Goal: Task Accomplishment & Management: Manage account settings

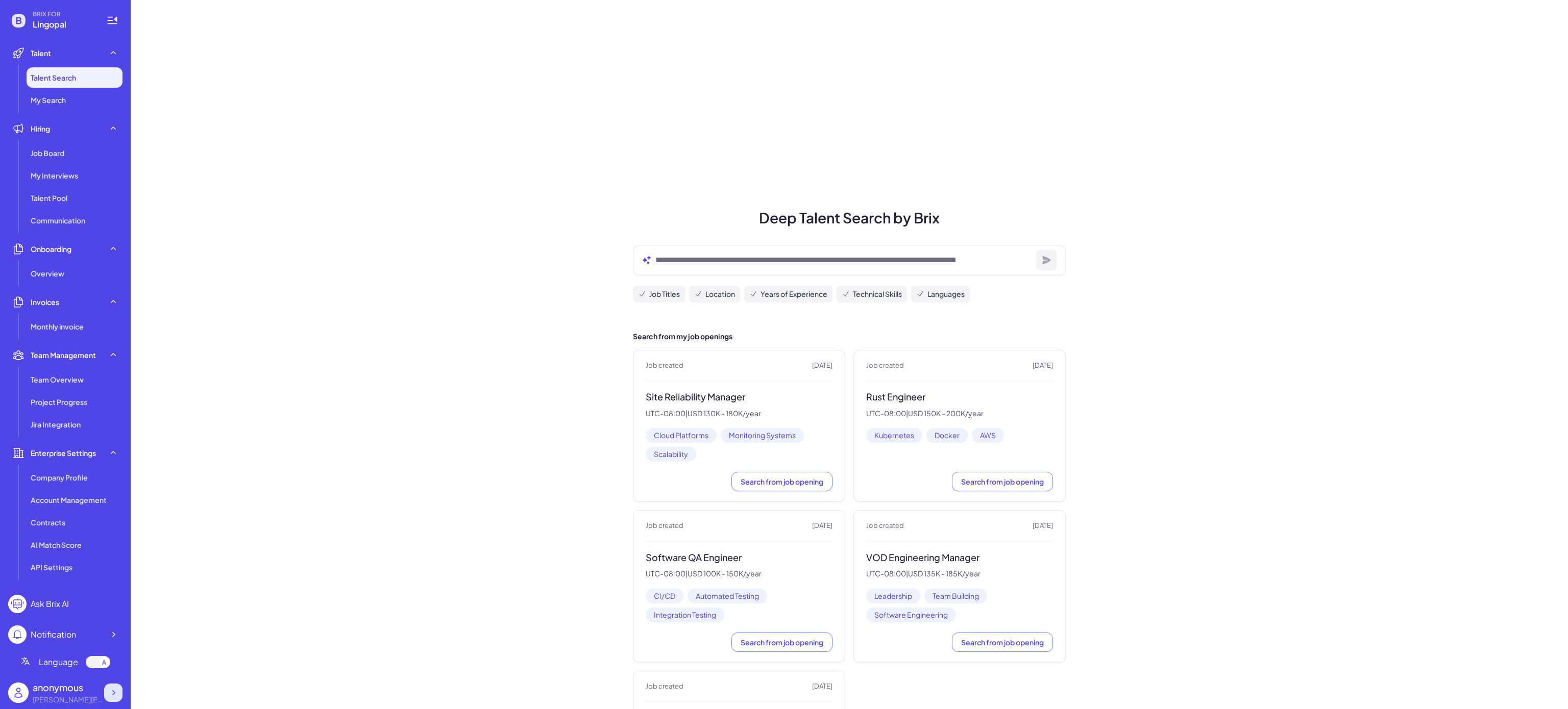
click at [109, 693] on icon at bounding box center [113, 693] width 10 height 10
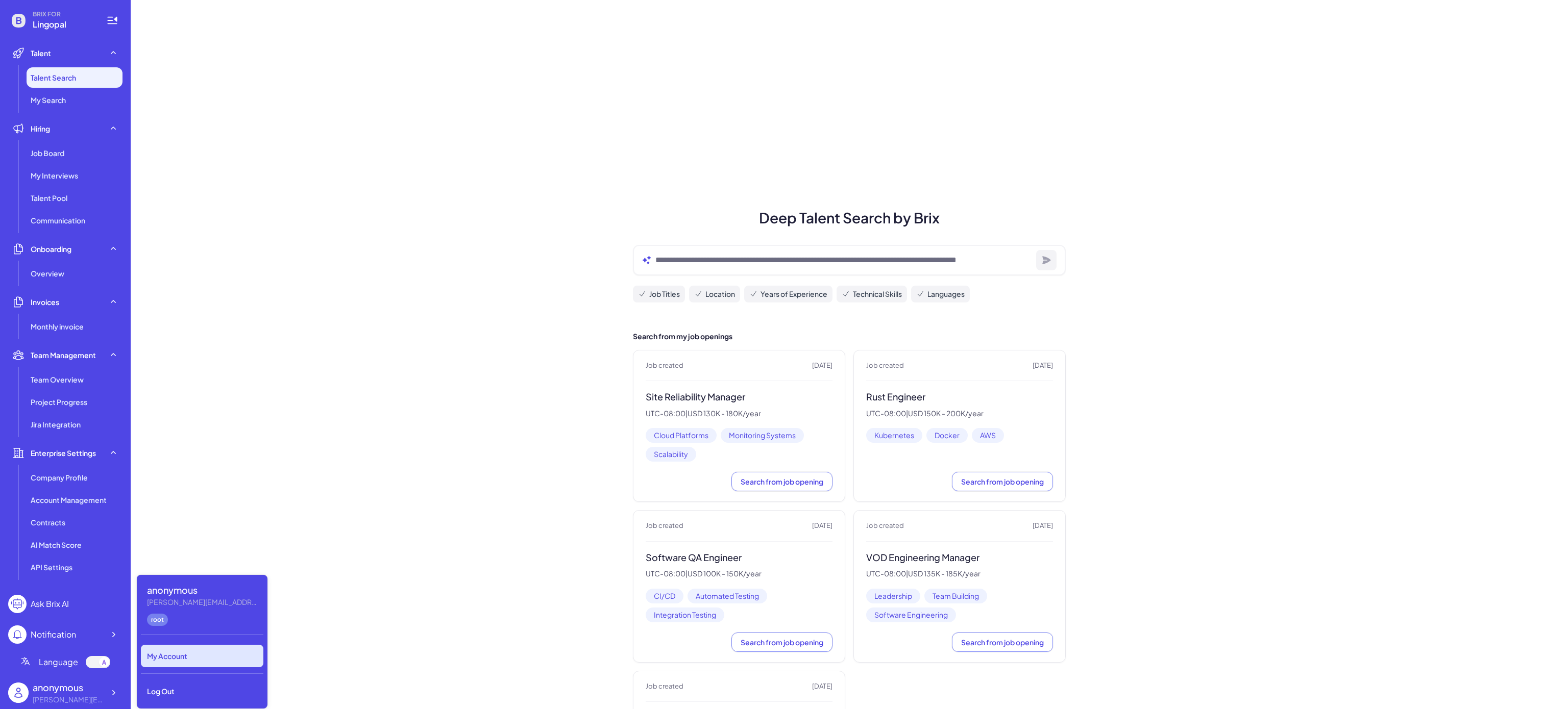
click at [236, 660] on div "My Account" at bounding box center [202, 655] width 123 height 22
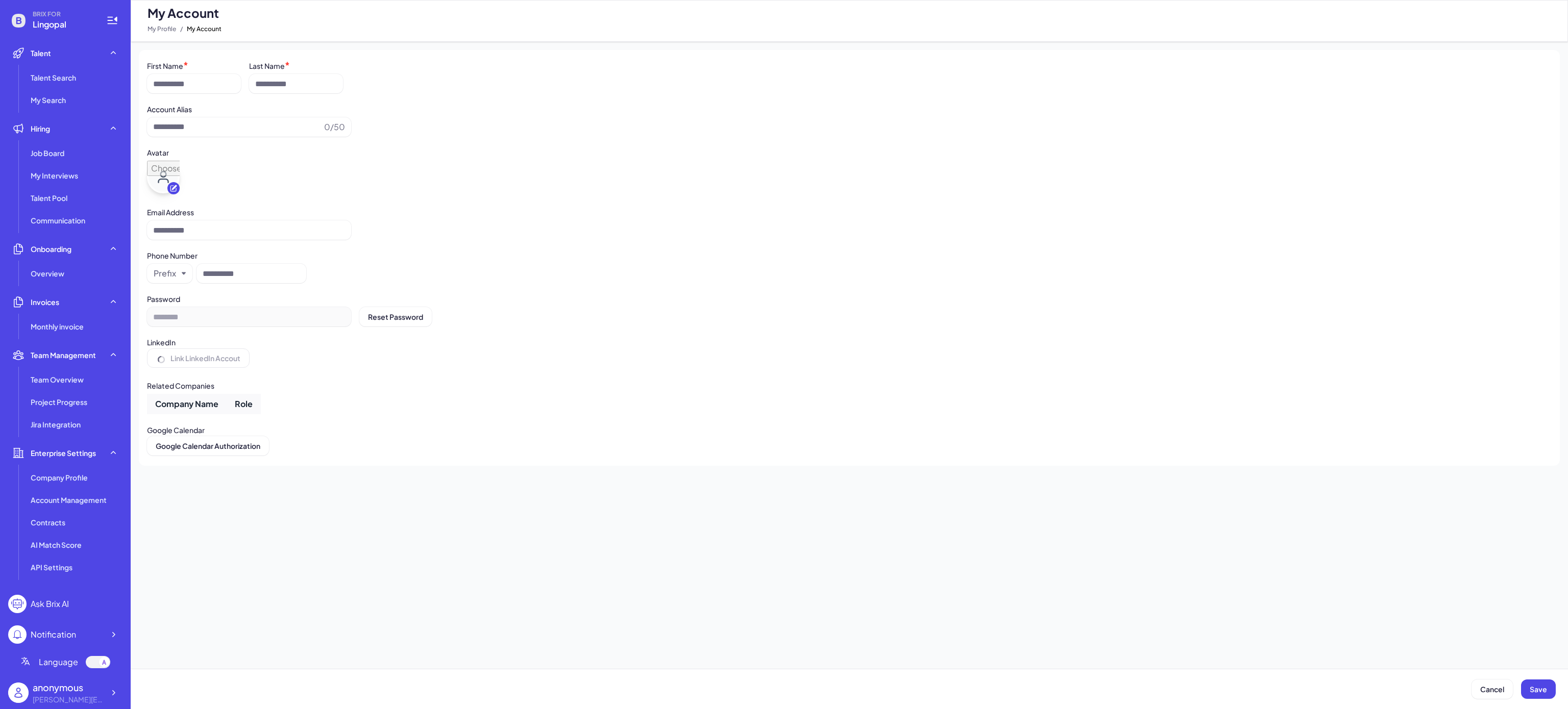
type input "*********"
type input "**********"
click at [117, 689] on icon at bounding box center [113, 693] width 10 height 10
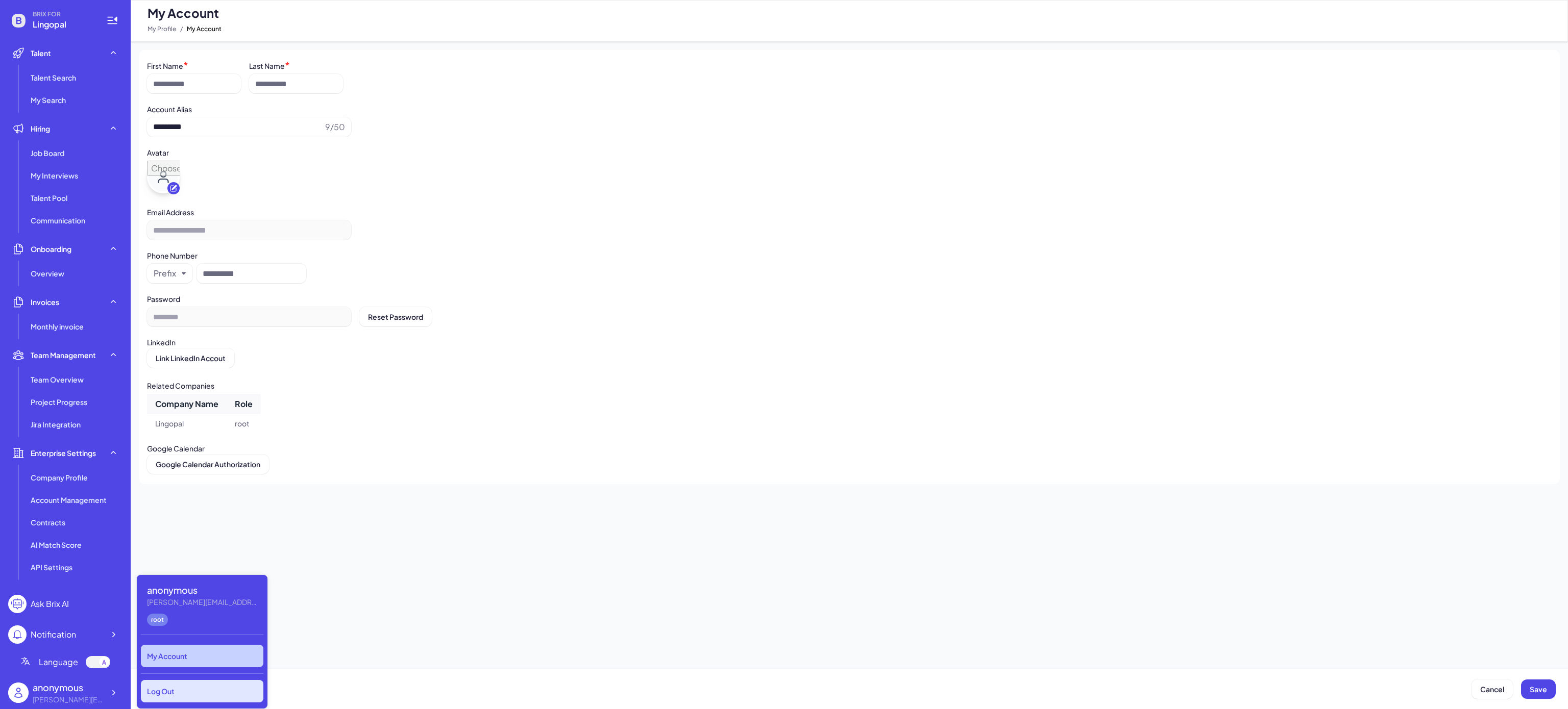
click at [196, 689] on div "Log Out" at bounding box center [202, 691] width 123 height 22
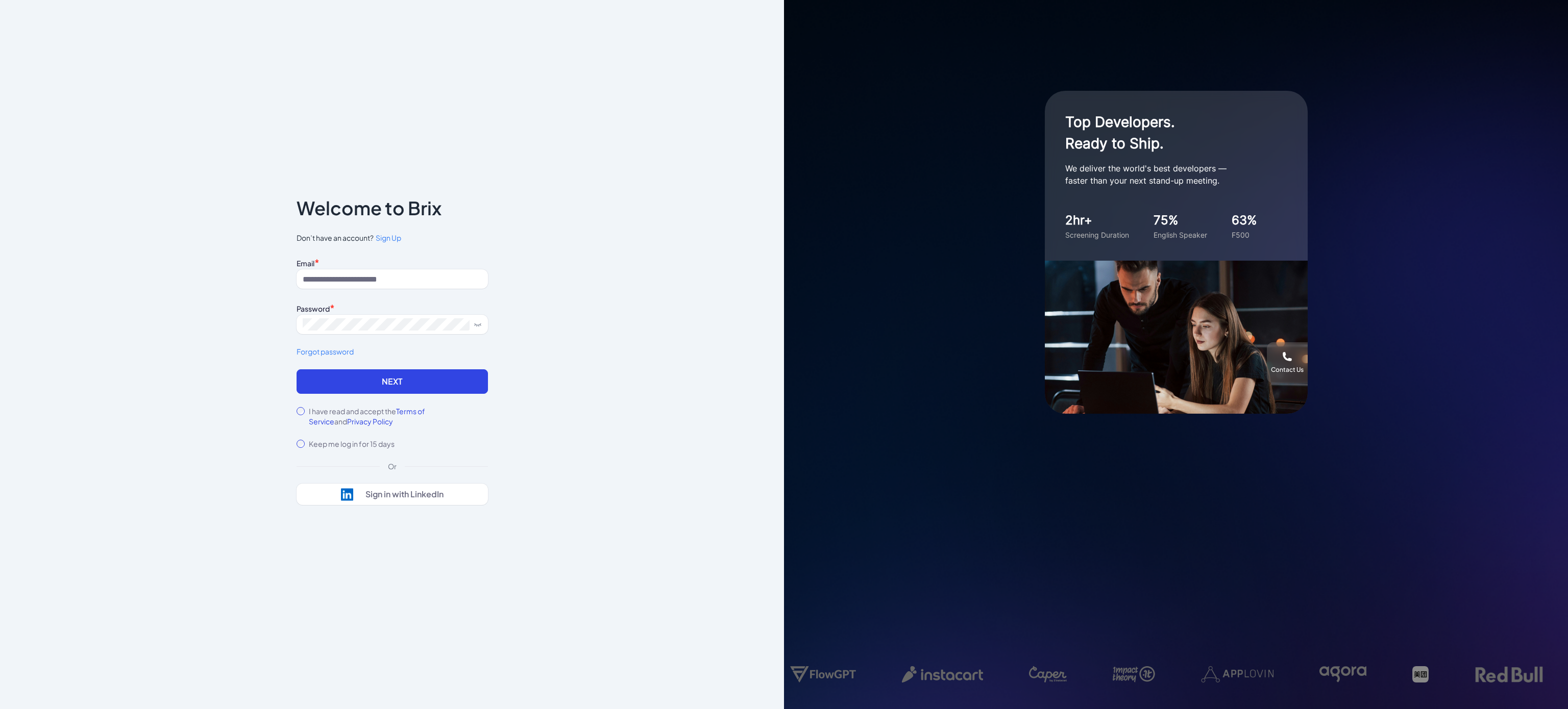
click at [338, 298] on div "Email * Password * Forgot password" at bounding box center [392, 312] width 191 height 114
click at [377, 264] on div "Email *" at bounding box center [392, 262] width 191 height 14
click at [389, 272] on input at bounding box center [392, 279] width 191 height 20
click at [432, 291] on div "Email * Password * Forgot password" at bounding box center [392, 312] width 191 height 114
click at [431, 281] on input at bounding box center [392, 279] width 191 height 20
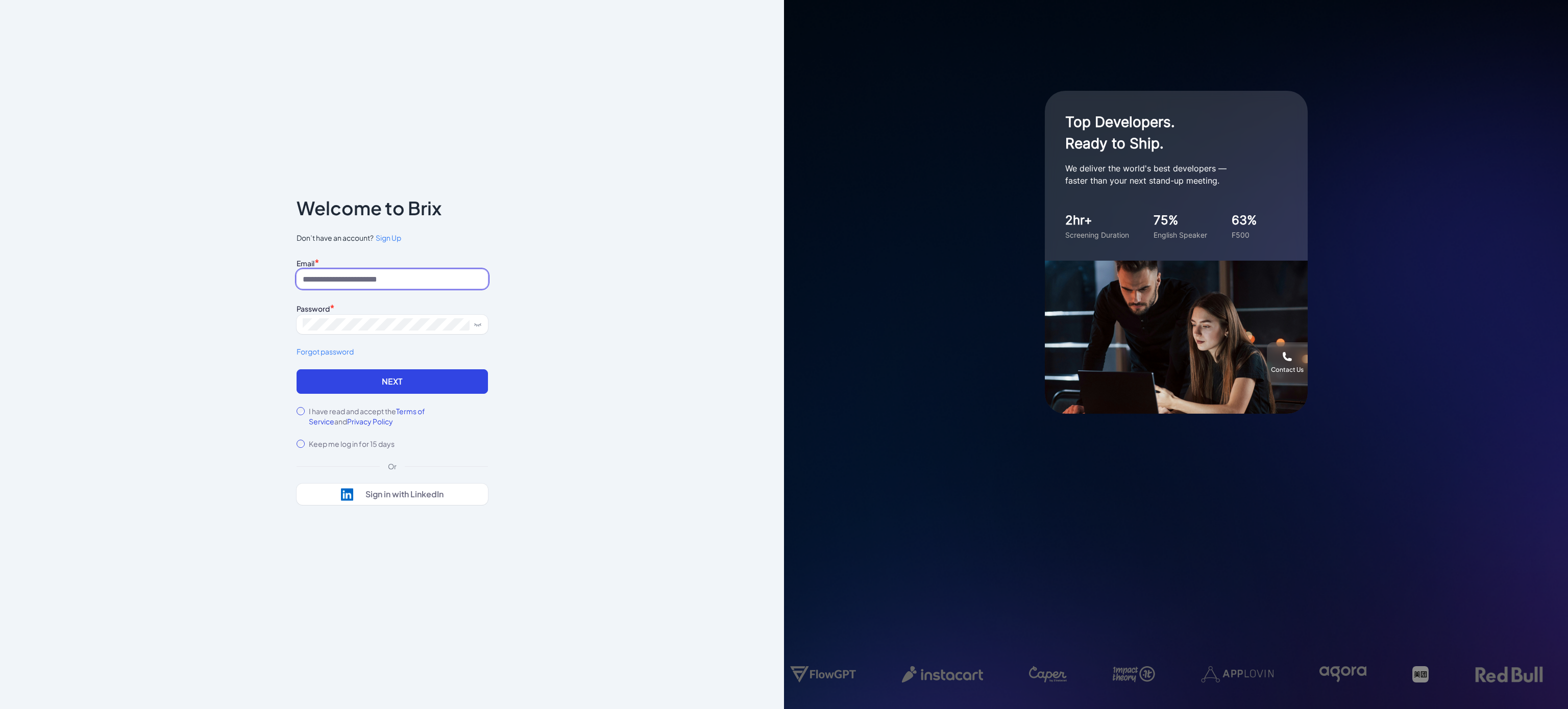
type input "**********"
click at [382, 397] on form "**********" at bounding box center [392, 352] width 191 height 193
click at [360, 380] on button "Next" at bounding box center [392, 382] width 191 height 24
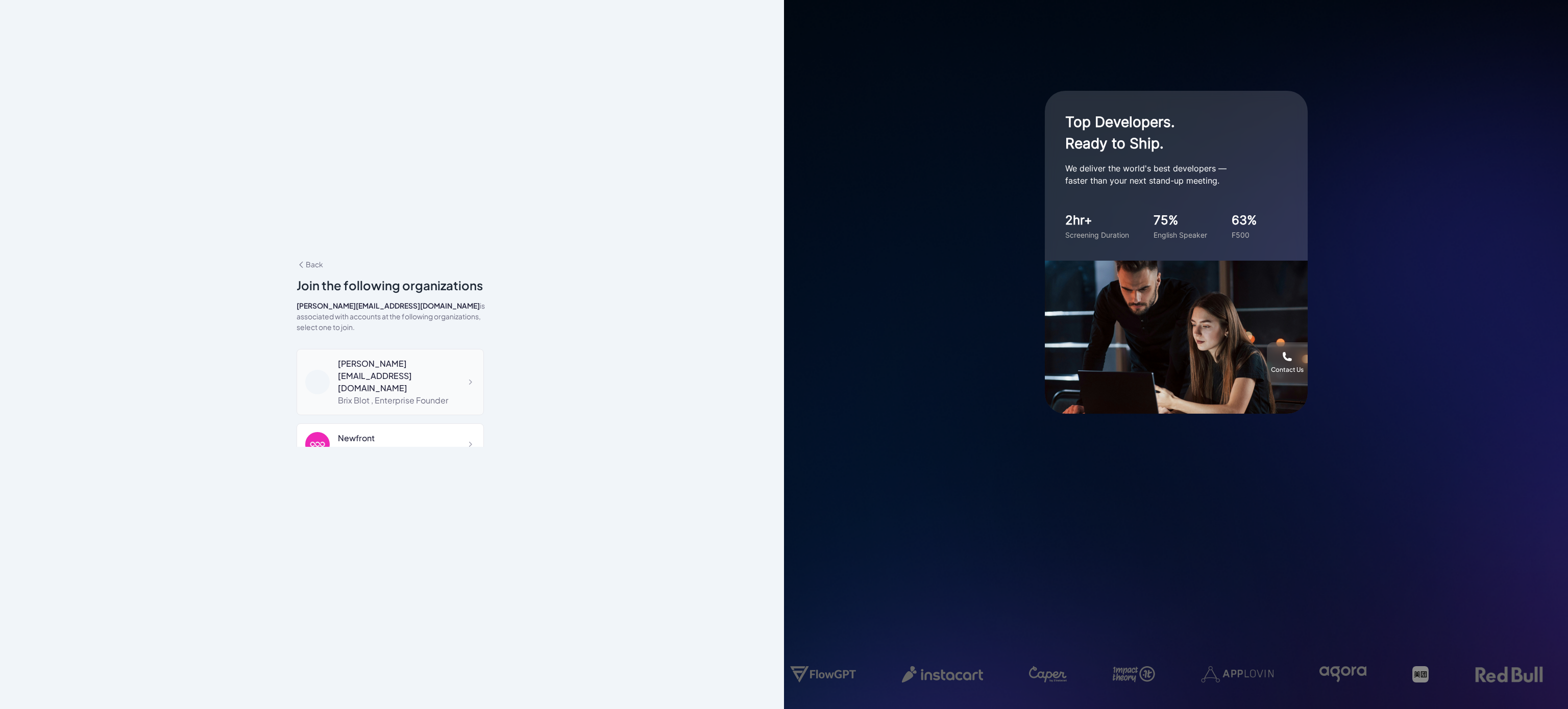
click at [361, 360] on div "blake@joinbrix.com" at bounding box center [406, 376] width 137 height 37
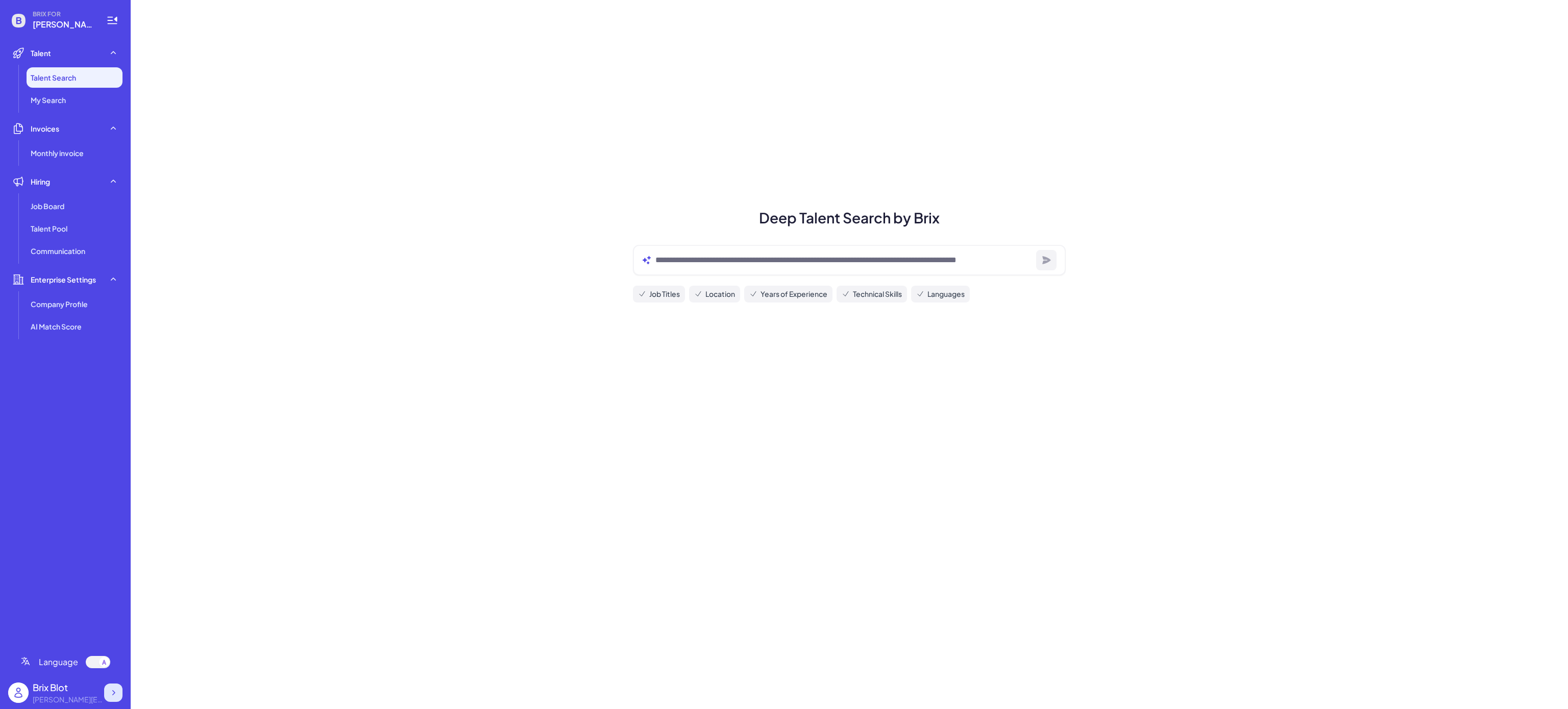
click at [119, 692] on div at bounding box center [113, 693] width 18 height 18
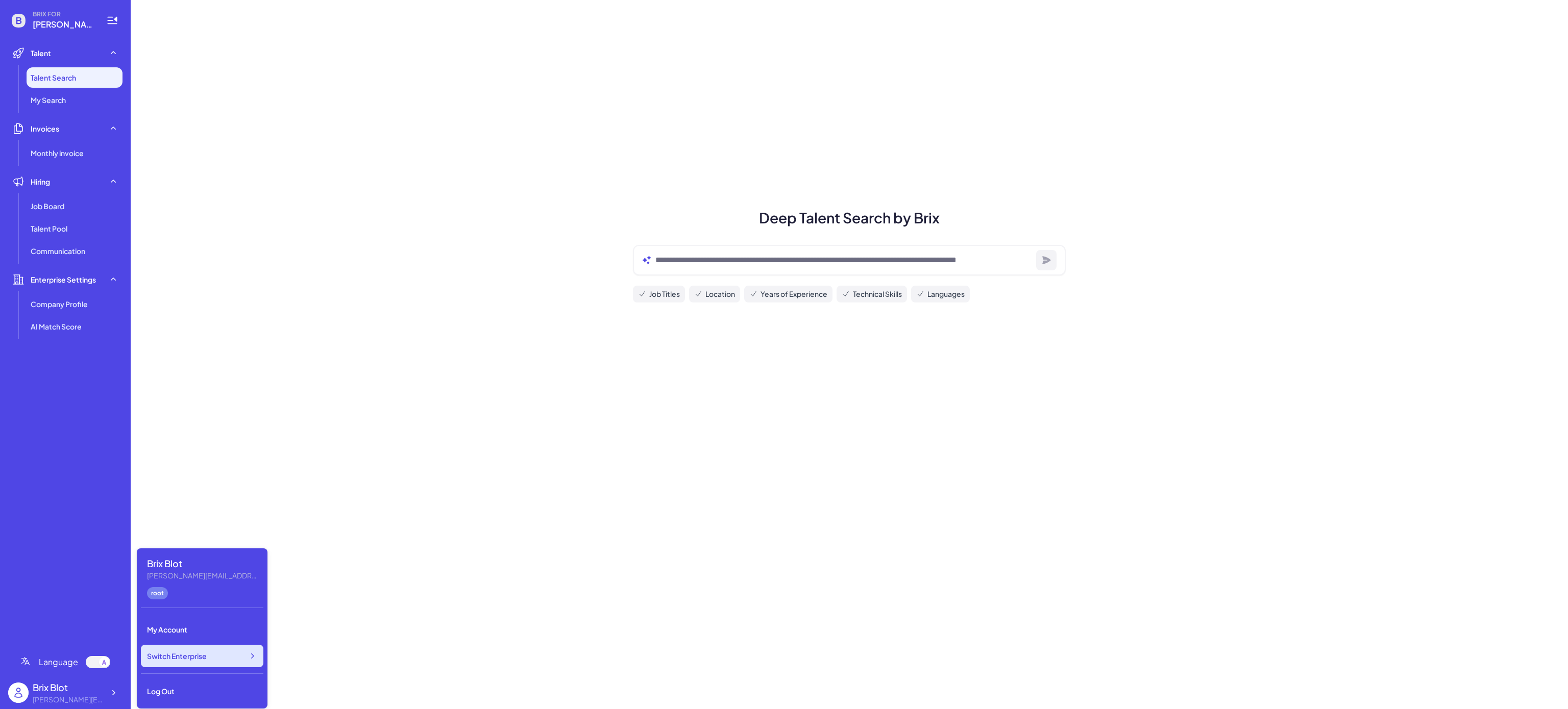
click at [250, 666] on div "Switch Enterprise" at bounding box center [202, 655] width 123 height 22
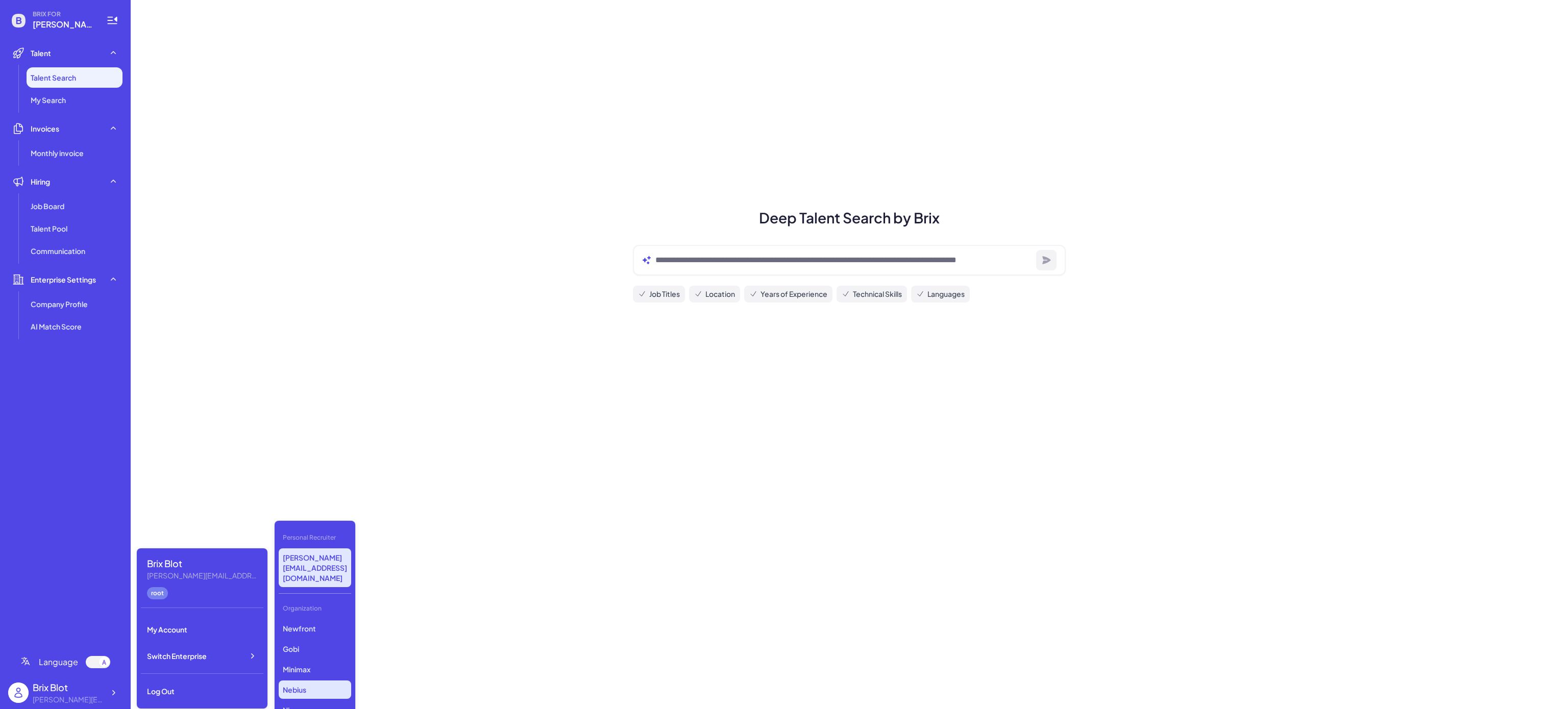
click at [321, 681] on p "Nebius" at bounding box center [315, 689] width 73 height 18
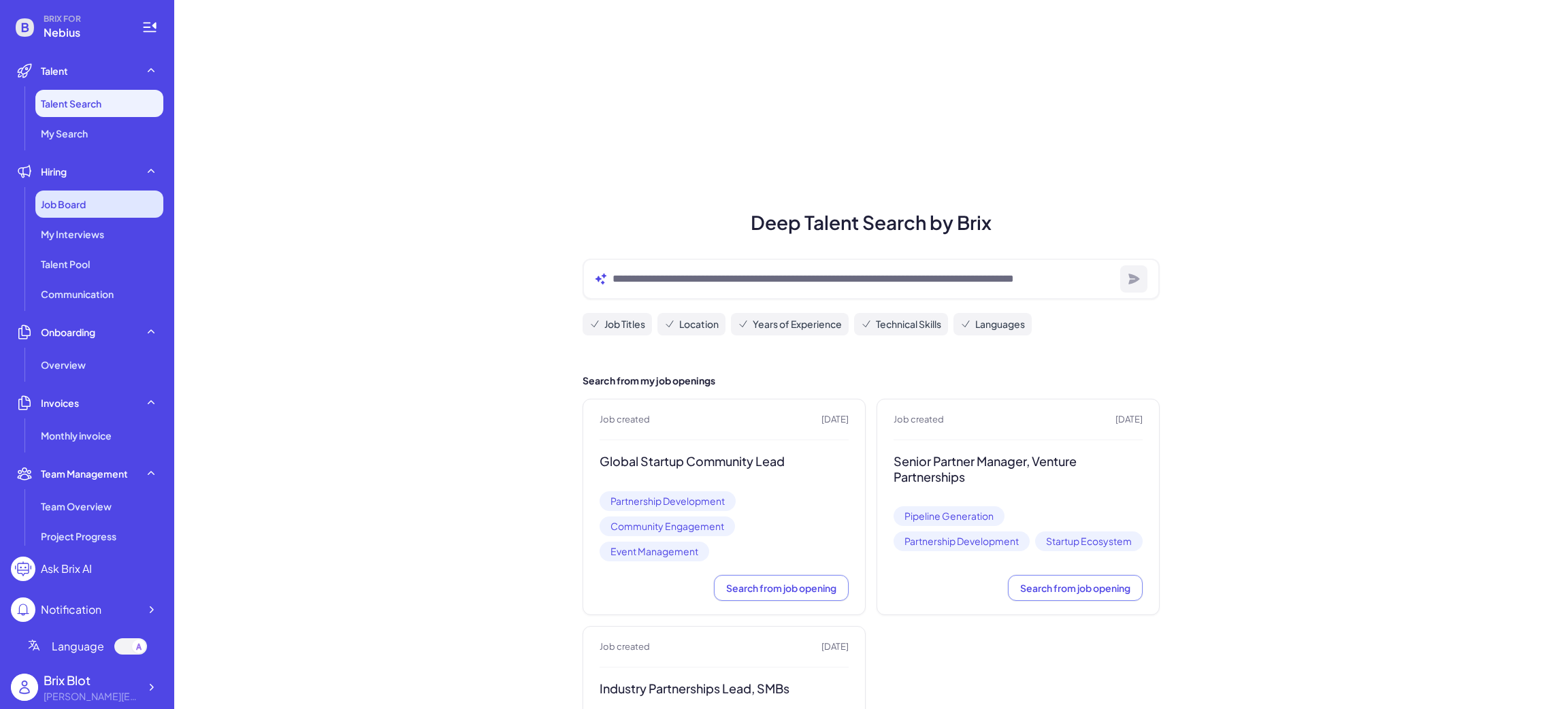
drag, startPoint x: 67, startPoint y: 204, endPoint x: 98, endPoint y: 203, distance: 31.0
click at [67, 204] on span "Job Board" at bounding box center [63, 203] width 45 height 14
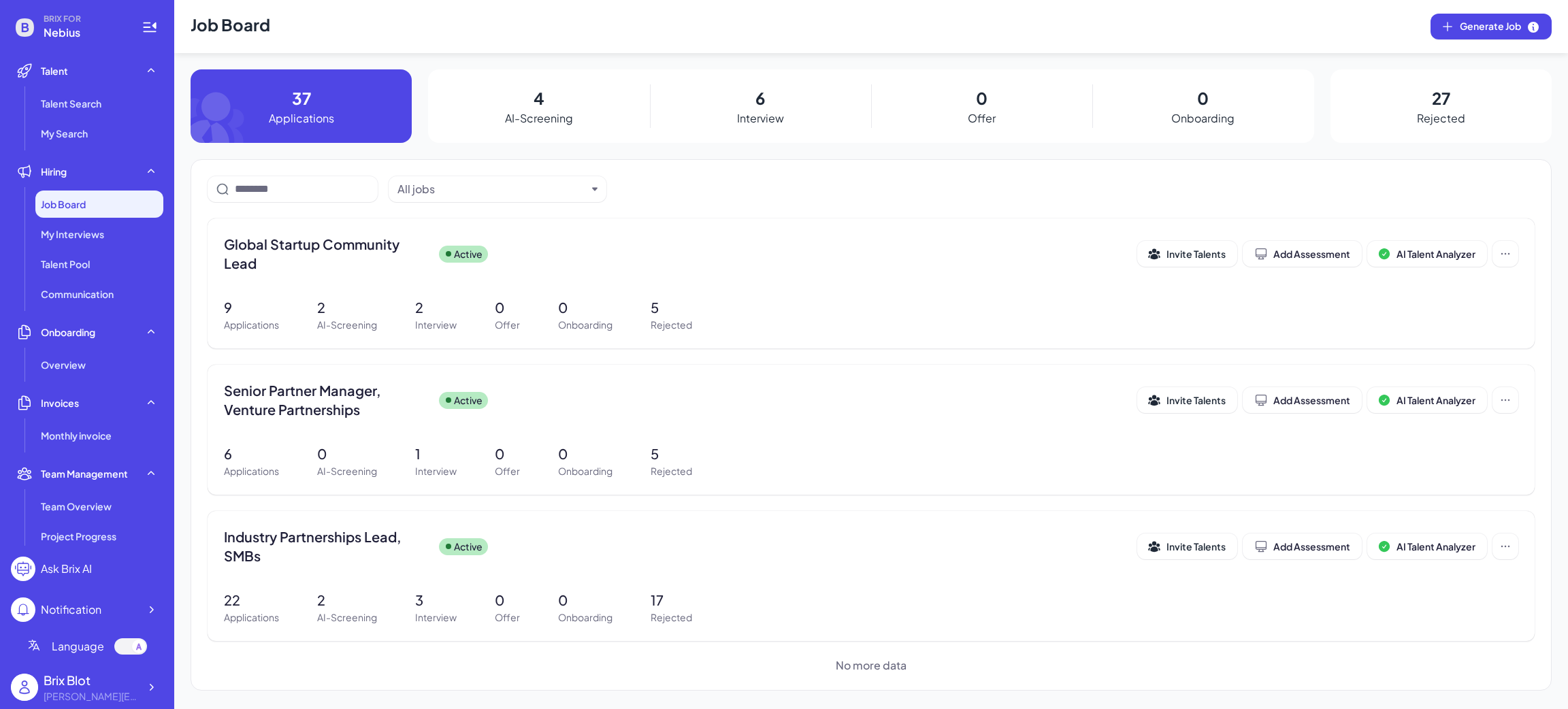
click at [549, 125] on p "AI-Screening" at bounding box center [538, 118] width 68 height 16
click at [553, 114] on p "AI-Screening" at bounding box center [538, 118] width 68 height 16
click at [530, 97] on div "4 AI-Screening" at bounding box center [538, 106] width 222 height 73
click at [540, 89] on p "4" at bounding box center [539, 98] width 11 height 24
click at [329, 249] on span "Global Startup Community Lead" at bounding box center [326, 254] width 204 height 38
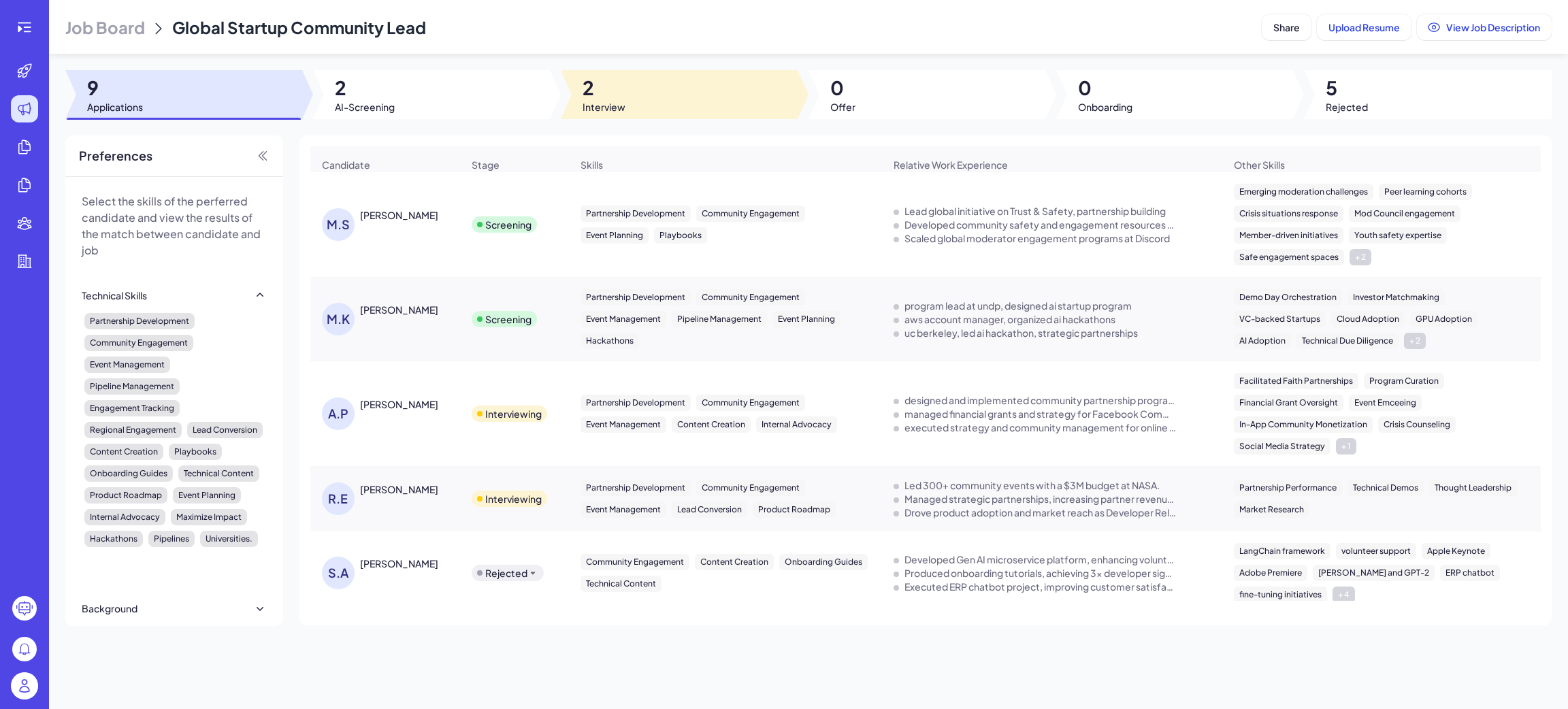
click at [601, 90] on span "2" at bounding box center [603, 88] width 43 height 24
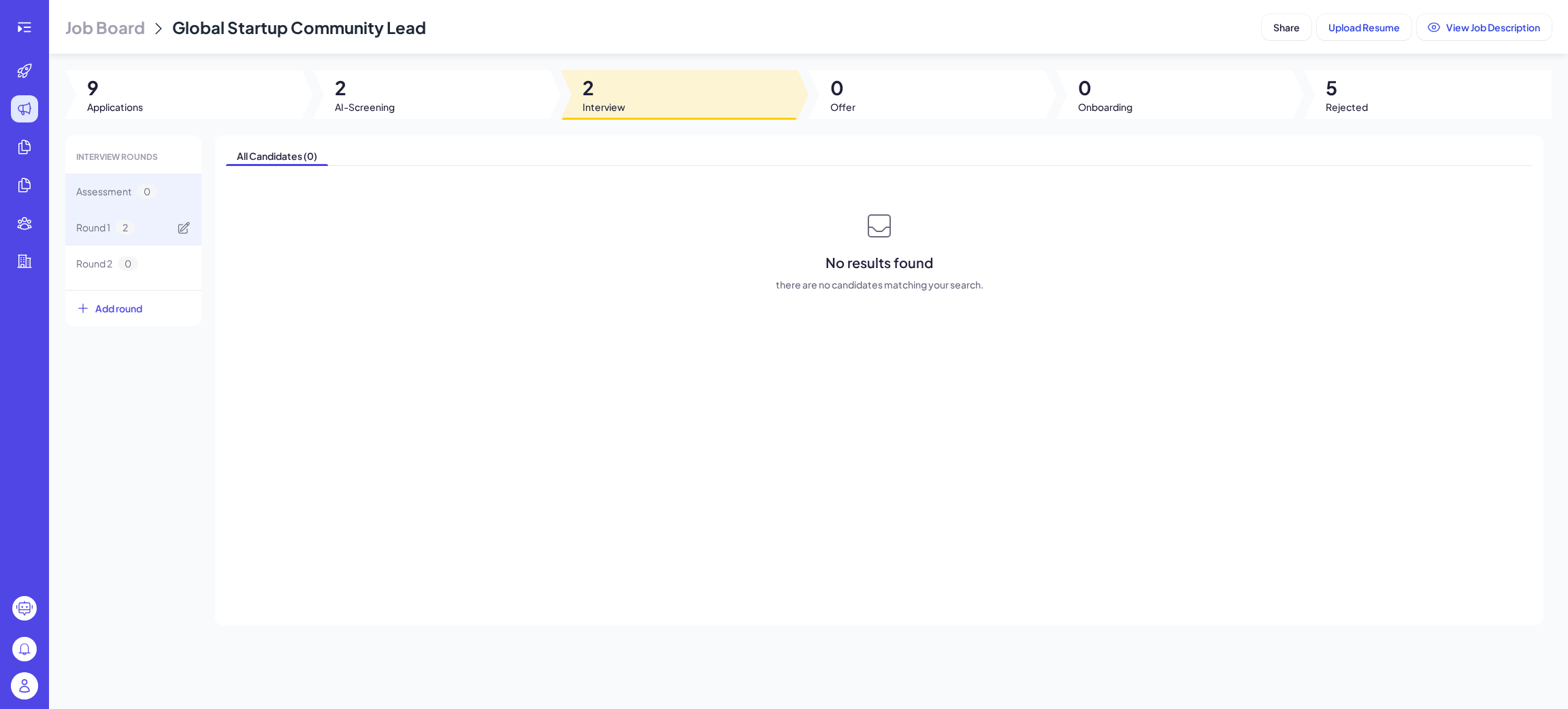
click at [153, 224] on div "Round 1 2" at bounding box center [133, 228] width 137 height 36
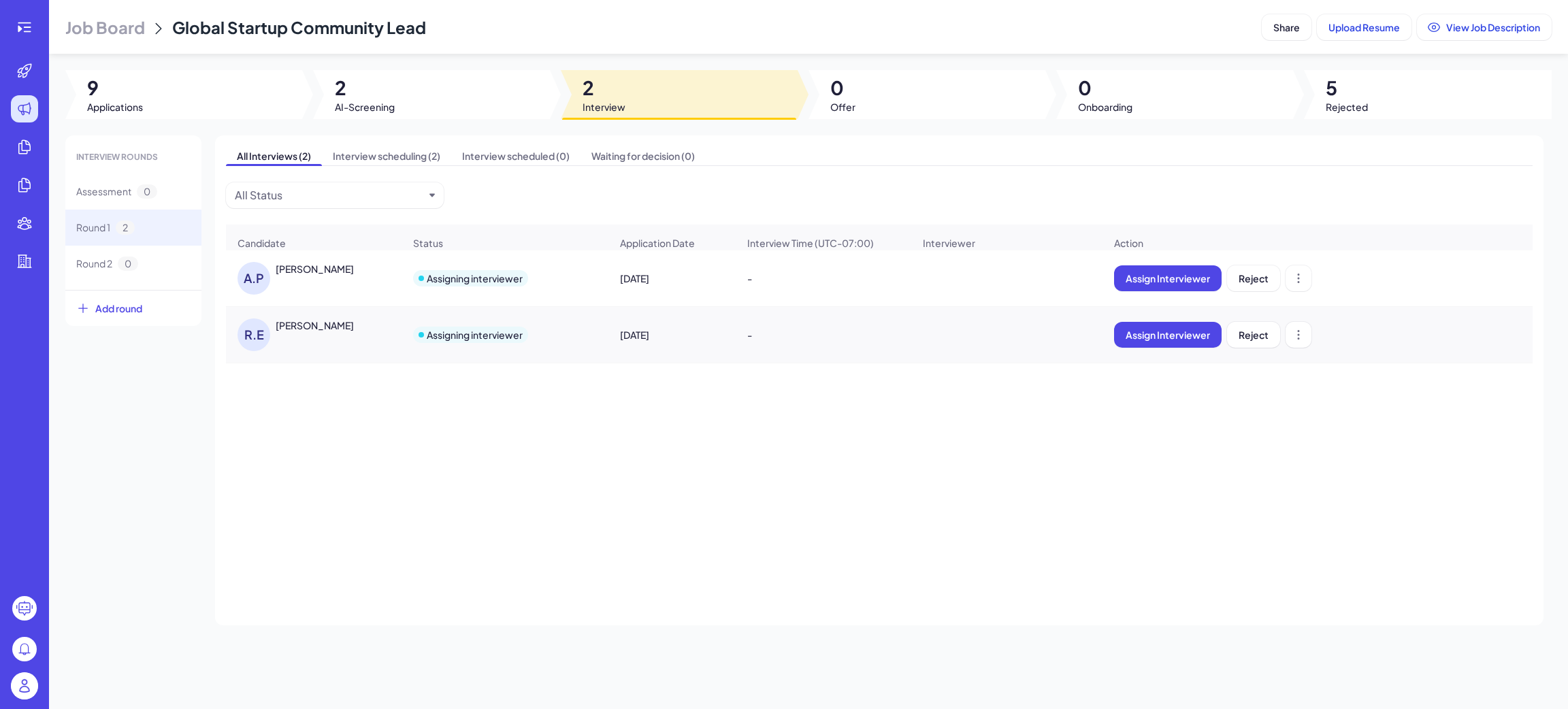
click at [352, 291] on div "A.P Avani Parekh" at bounding box center [307, 279] width 140 height 33
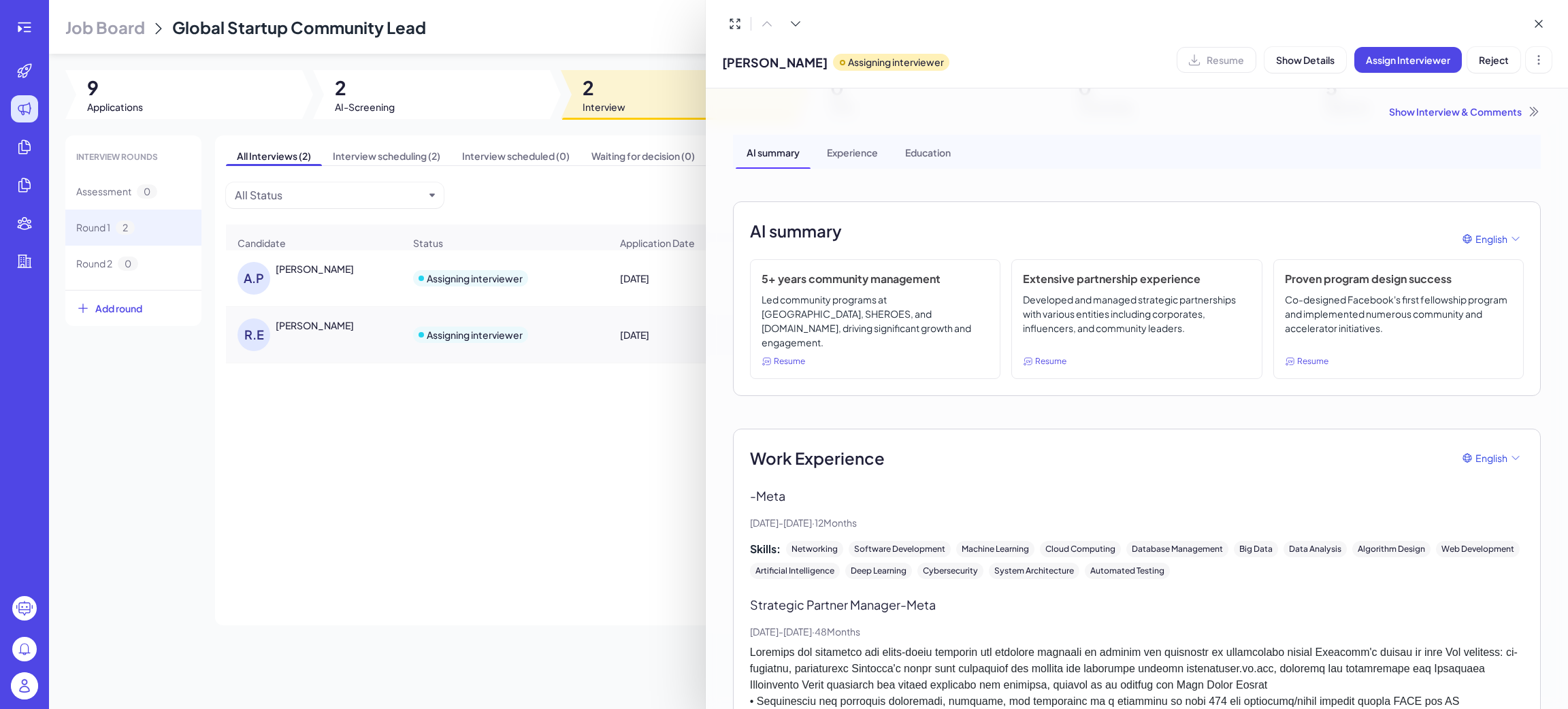
click at [439, 479] on div at bounding box center [784, 354] width 1568 height 709
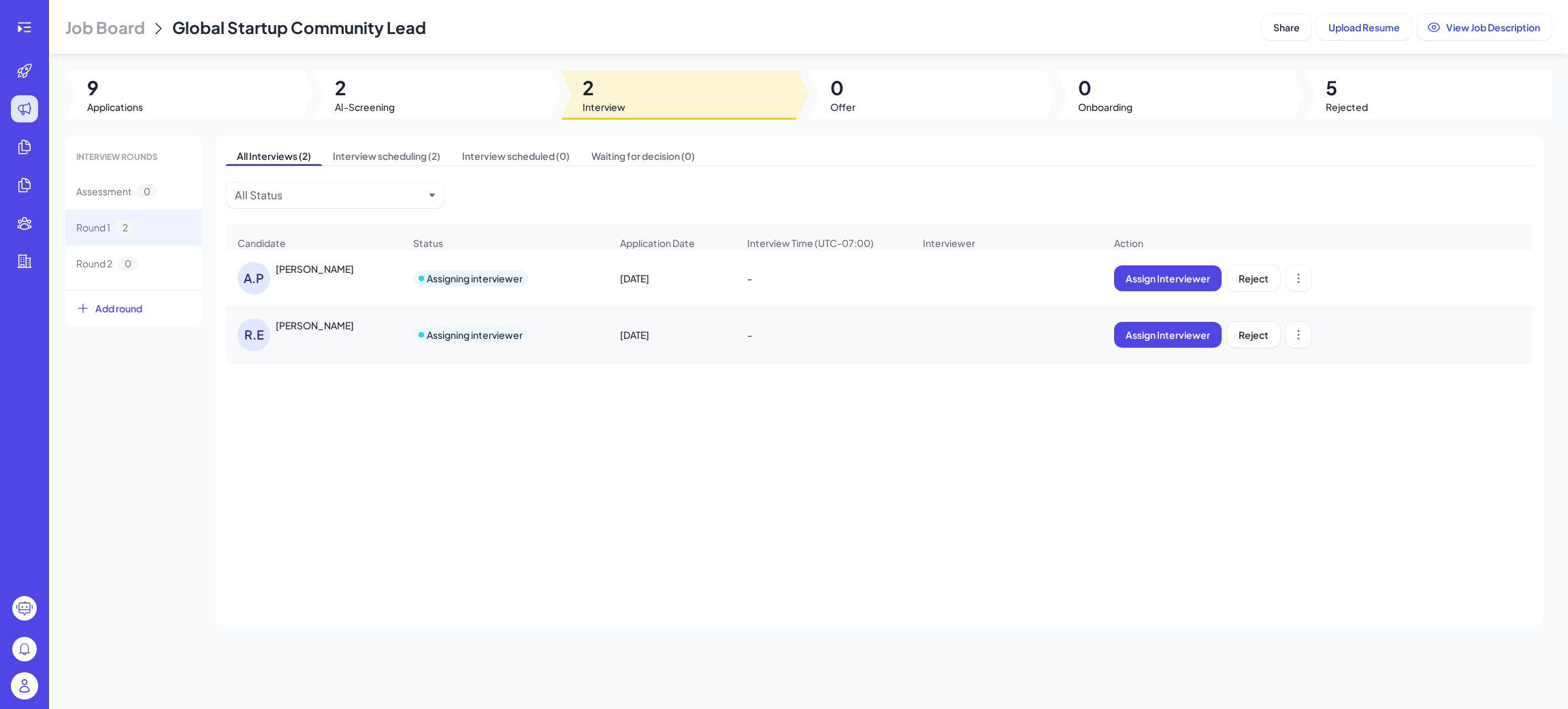
click at [309, 331] on div "Russel Estardo" at bounding box center [315, 325] width 79 height 14
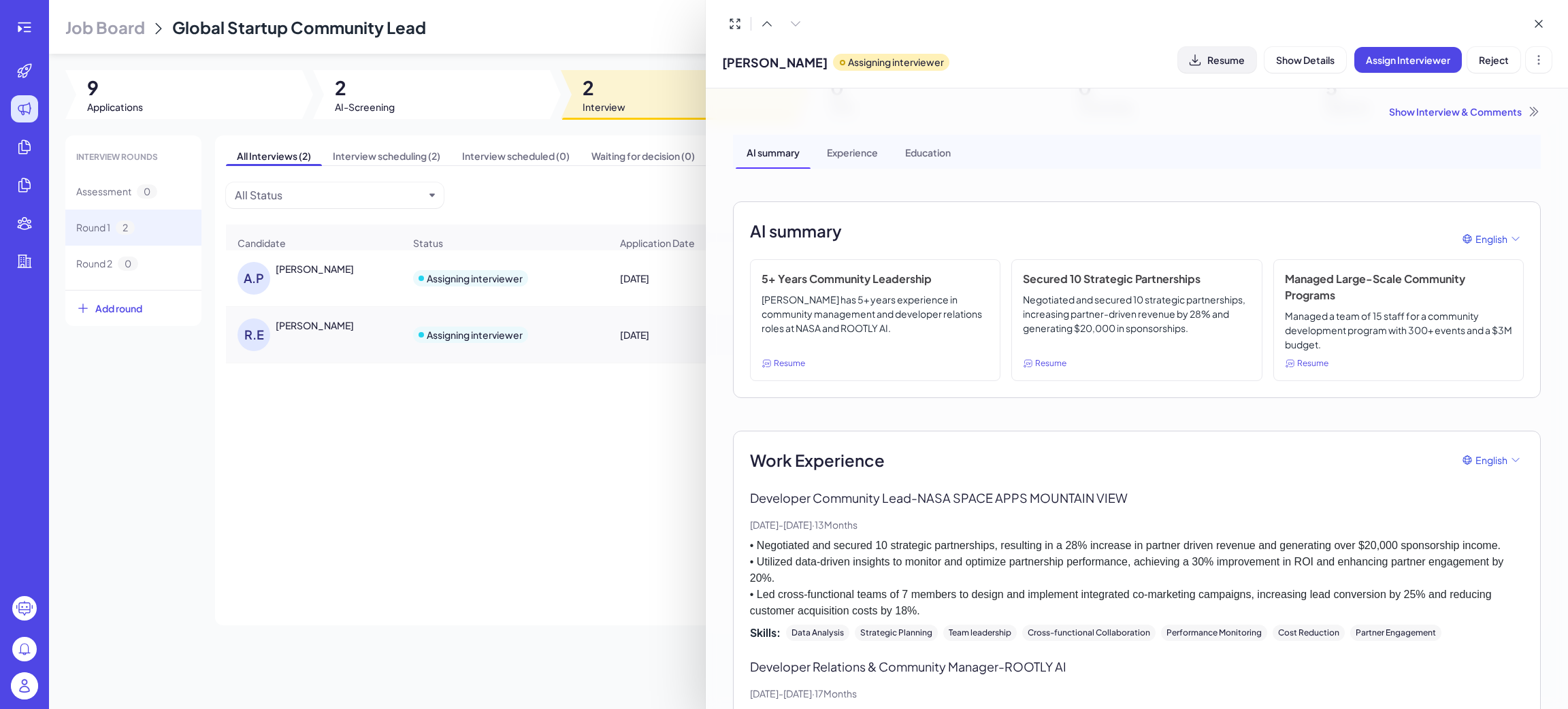
click at [1224, 54] on span "Resume" at bounding box center [1225, 60] width 37 height 13
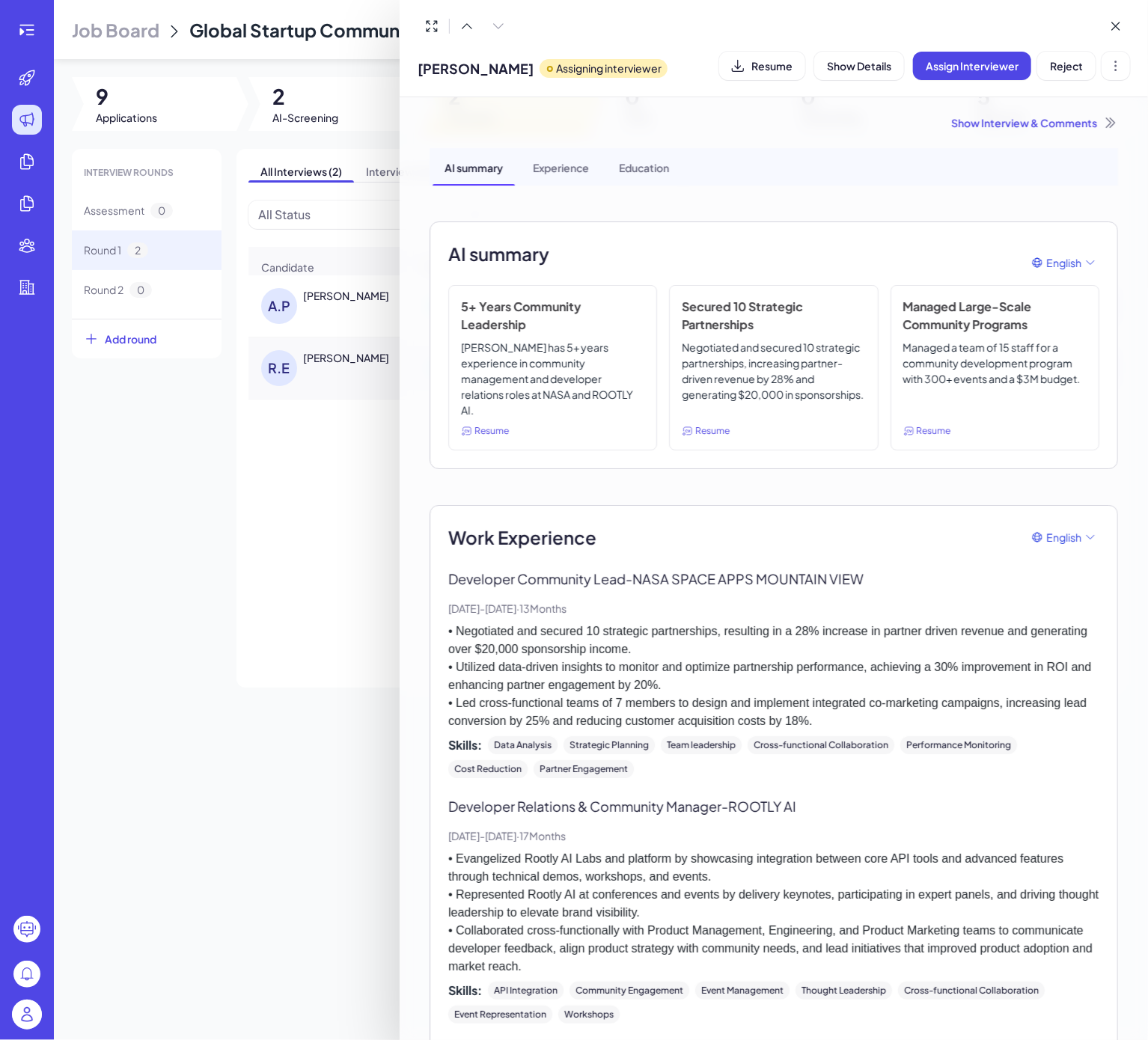
drag, startPoint x: 249, startPoint y: 484, endPoint x: 184, endPoint y: 549, distance: 91.9
click at [249, 484] on div at bounding box center [574, 520] width 1148 height 1040
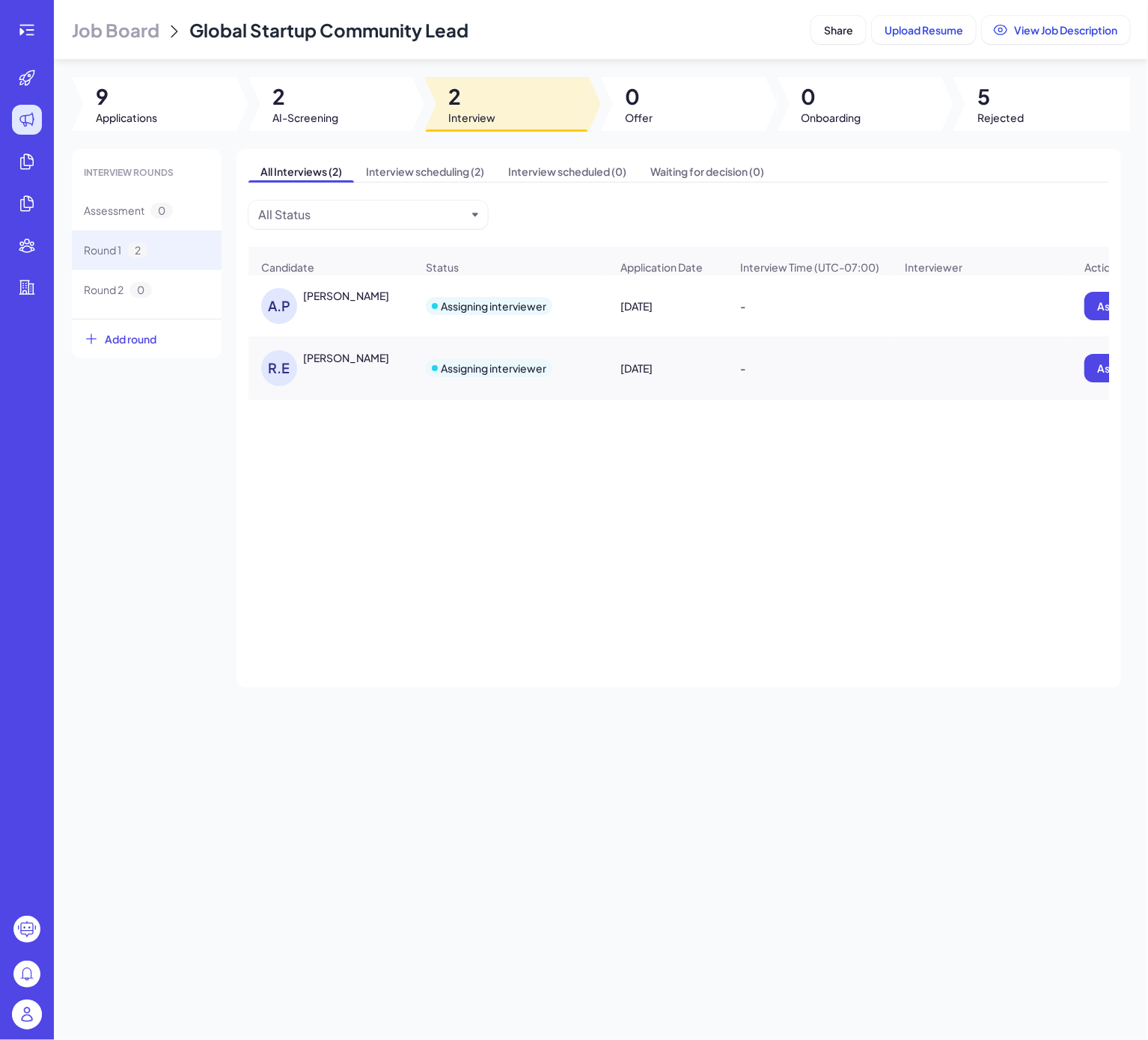
click at [180, 552] on div "INTERVIEW ROUNDS Assessment 0 Round 1 2 Round 2 0 Add round All Interviews (2) …" at bounding box center [600, 419] width 1058 height 539
click at [585, 546] on div "A.P Avani Parekh Assigning interviewer Aug 1, 2025 - Assign Interviewer Reject …" at bounding box center [679, 449] width 861 height 348
click at [356, 324] on div "A.P Avani Parekh" at bounding box center [338, 306] width 154 height 36
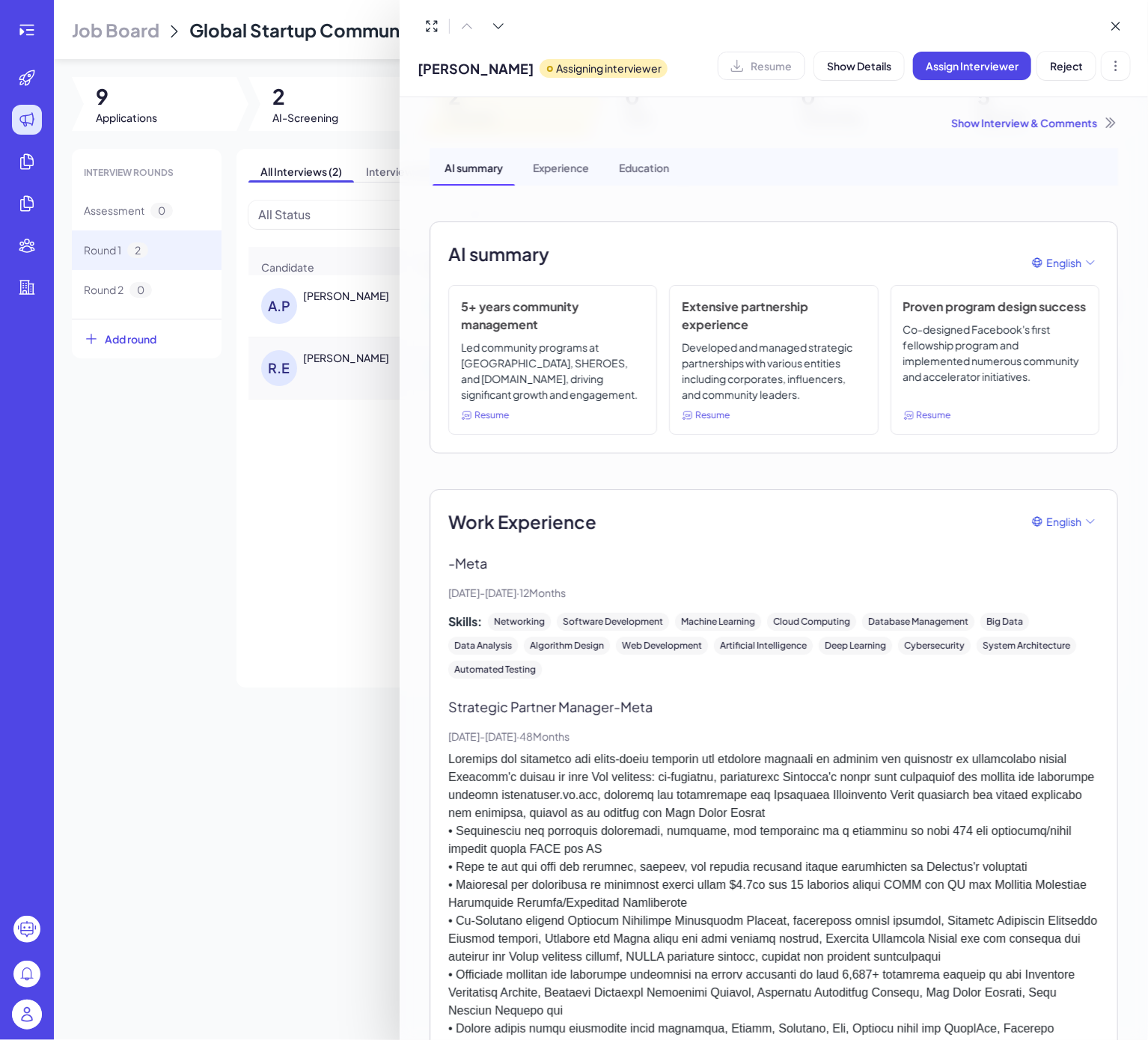
click at [349, 384] on div at bounding box center [574, 520] width 1148 height 1040
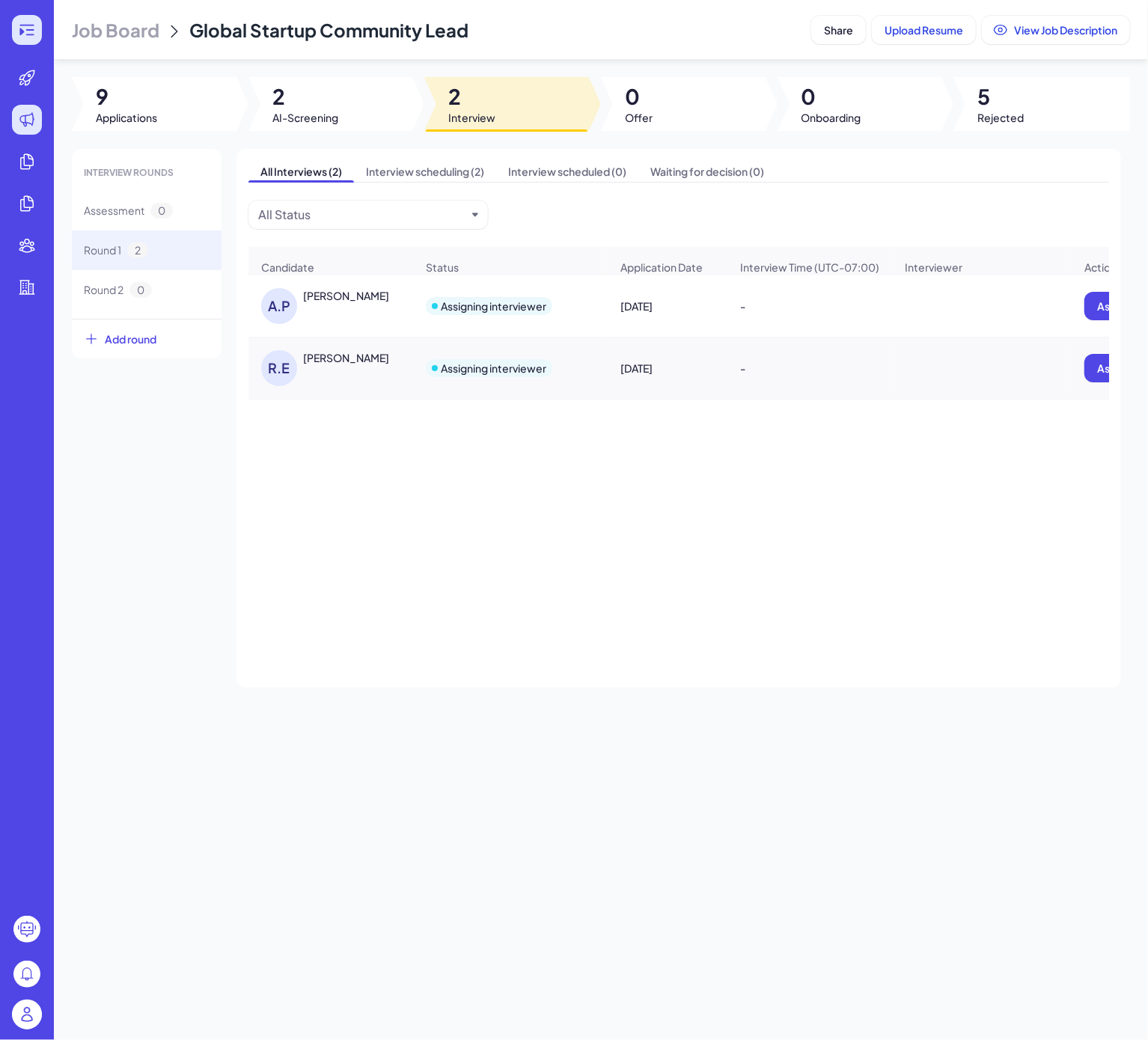
click at [36, 37] on div at bounding box center [27, 30] width 30 height 30
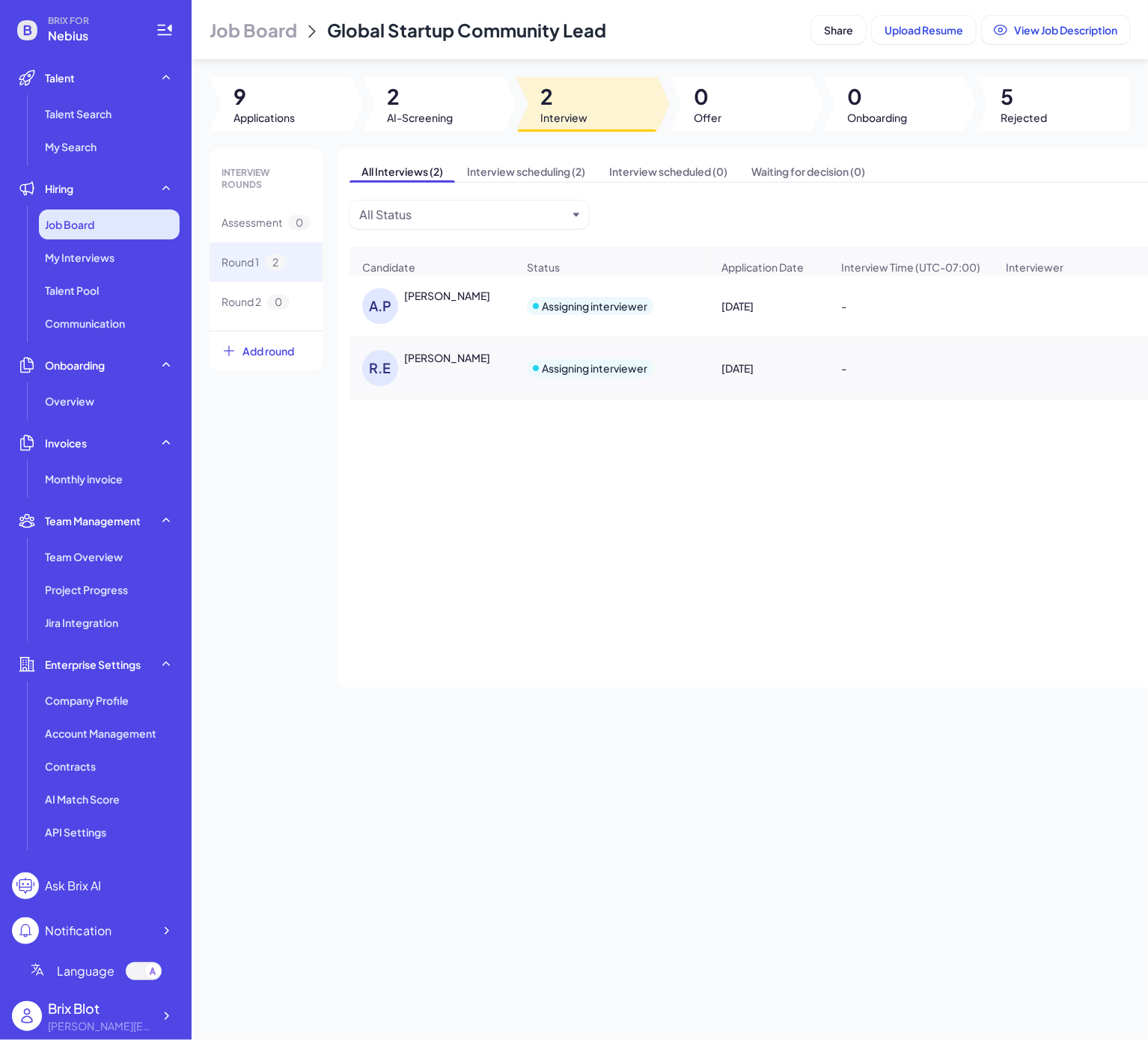
click at [88, 210] on div "Job Board" at bounding box center [108, 225] width 140 height 30
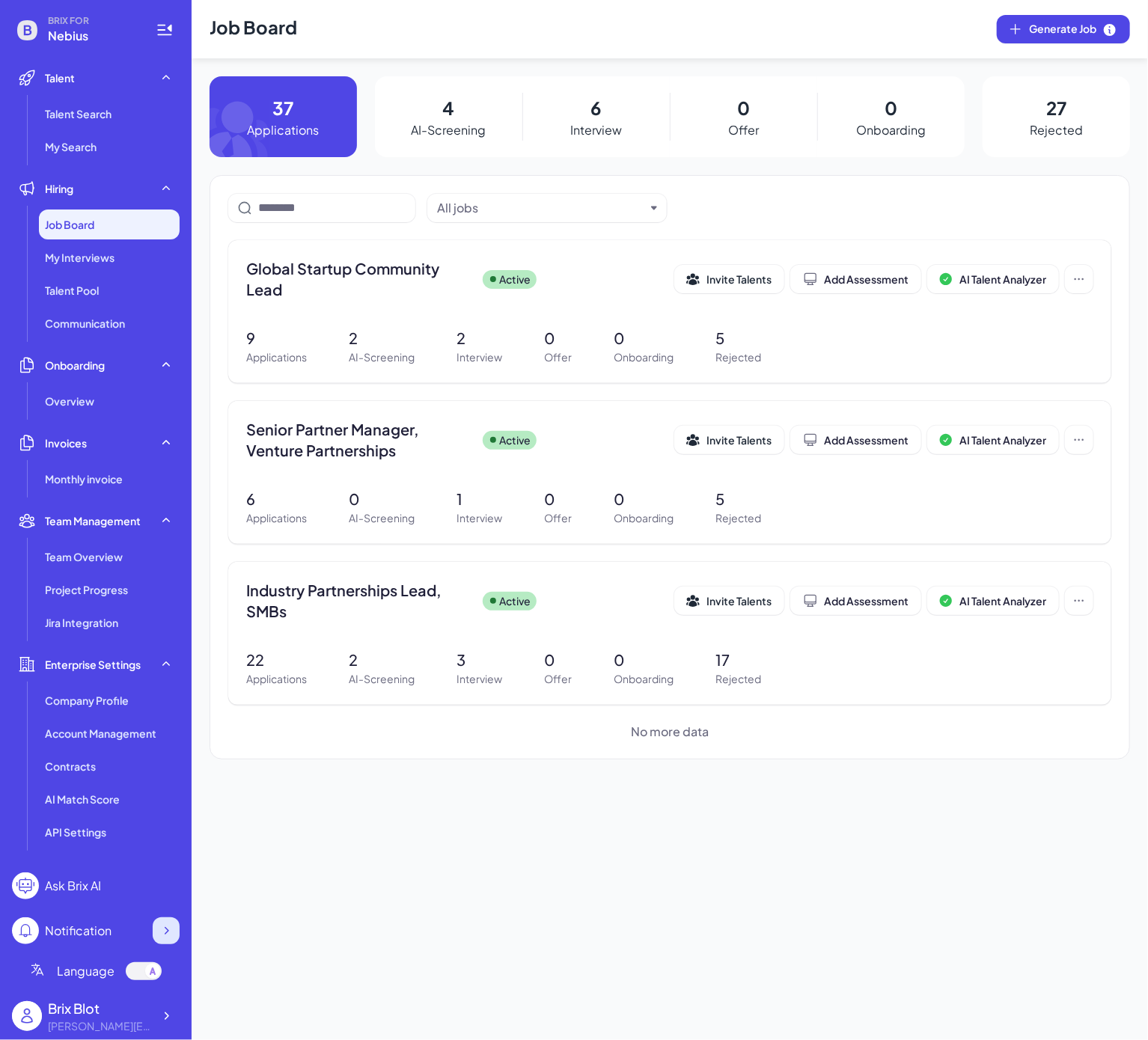
click at [166, 936] on icon at bounding box center [166, 931] width 15 height 15
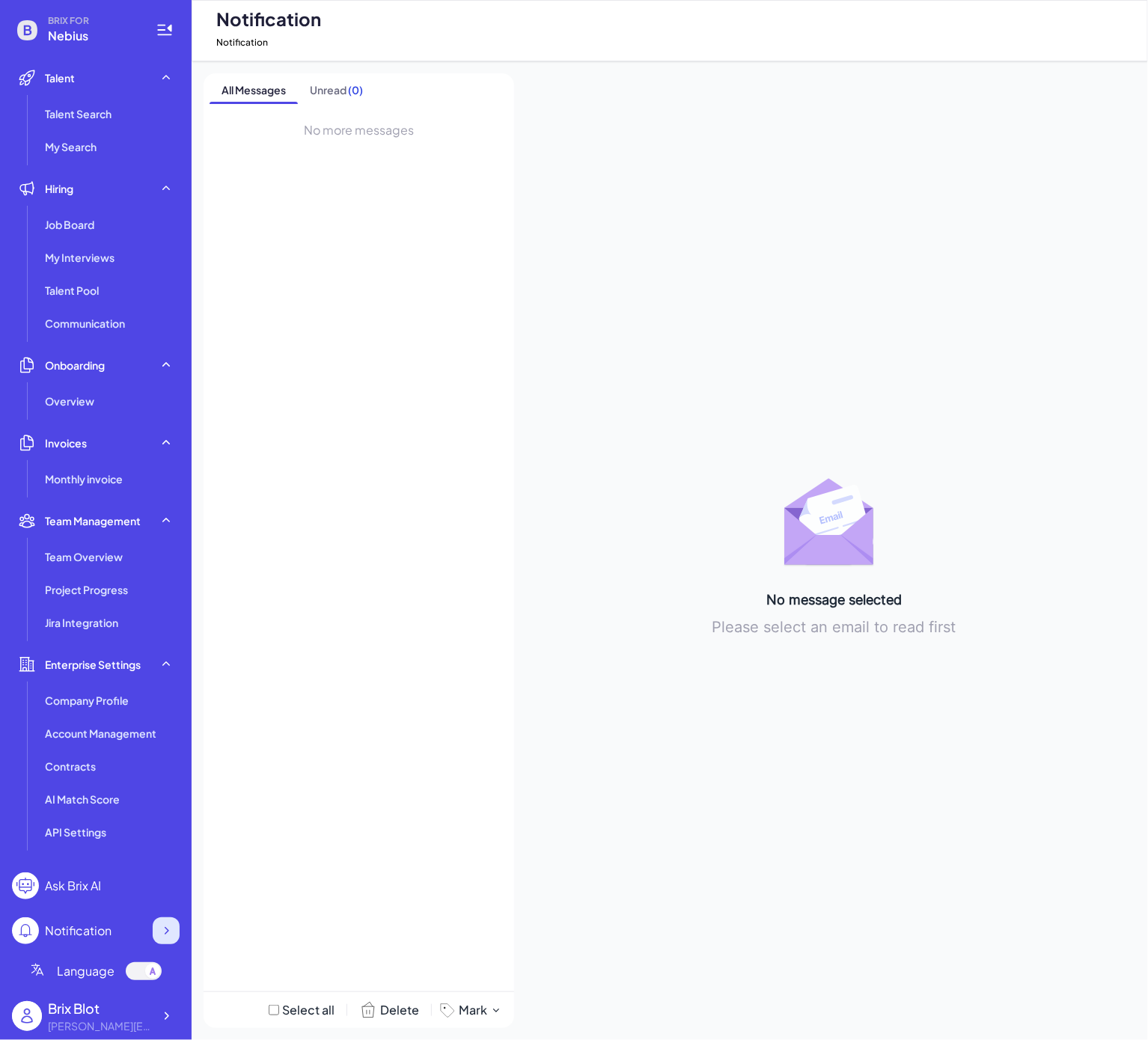
click at [168, 931] on icon at bounding box center [167, 932] width 5 height 8
click at [98, 223] on div "Job Board" at bounding box center [108, 225] width 140 height 30
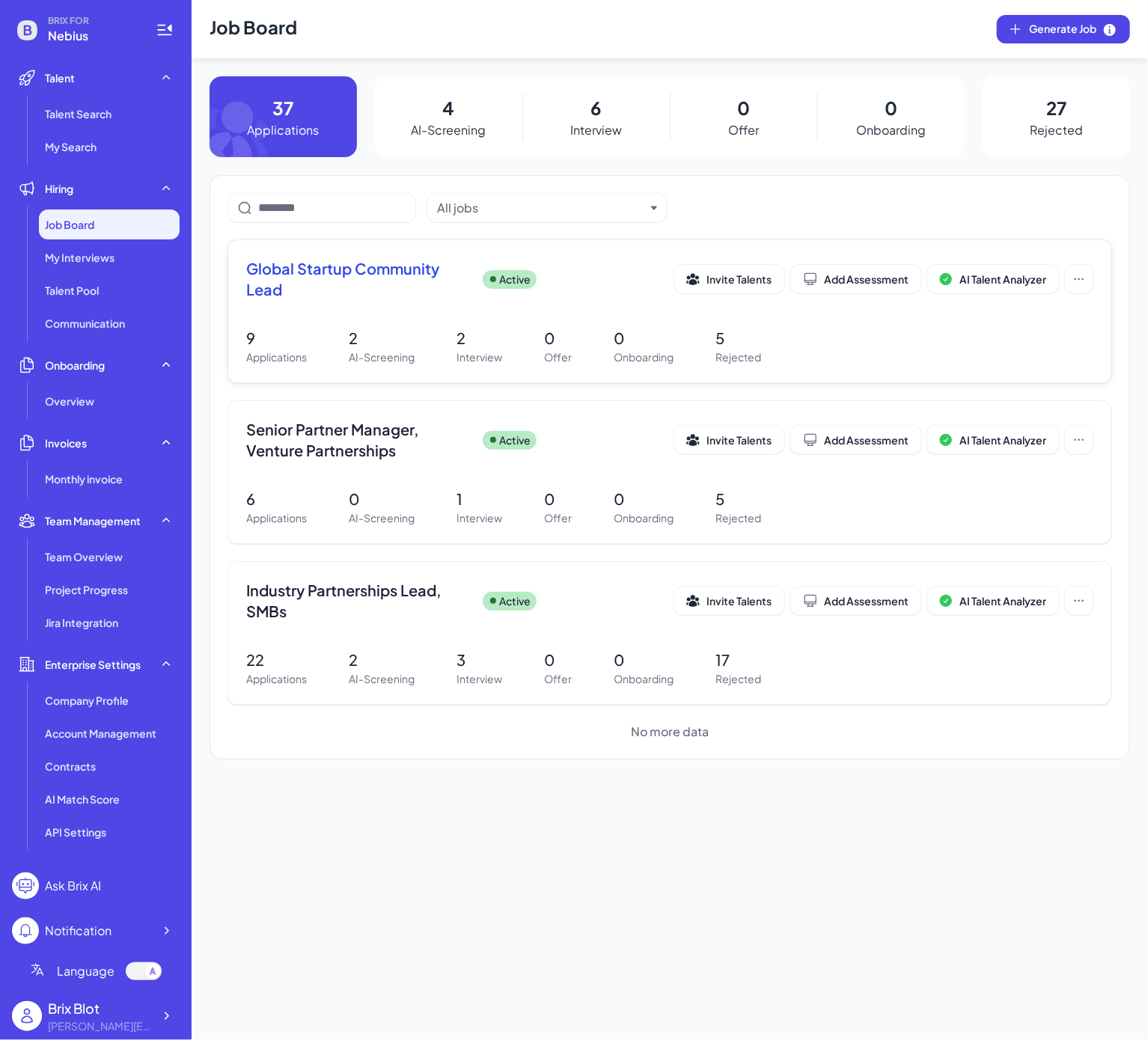
click at [392, 292] on span "Global Startup Community Lead" at bounding box center [359, 279] width 225 height 42
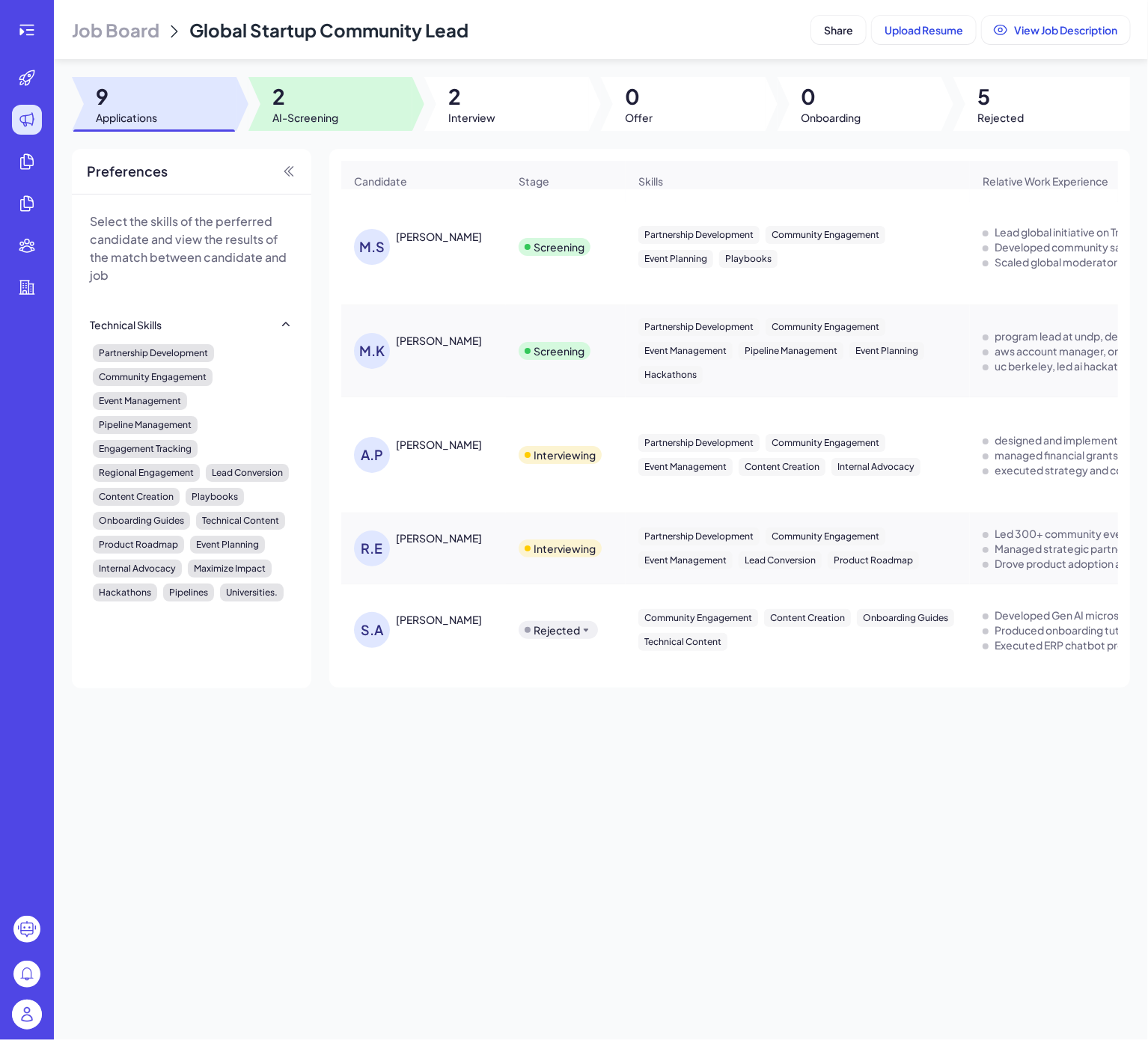
click at [312, 75] on div "Job Board Global Startup Community Lead Share Upload Resume View Job Descriptio…" at bounding box center [600, 520] width 1093 height 1040
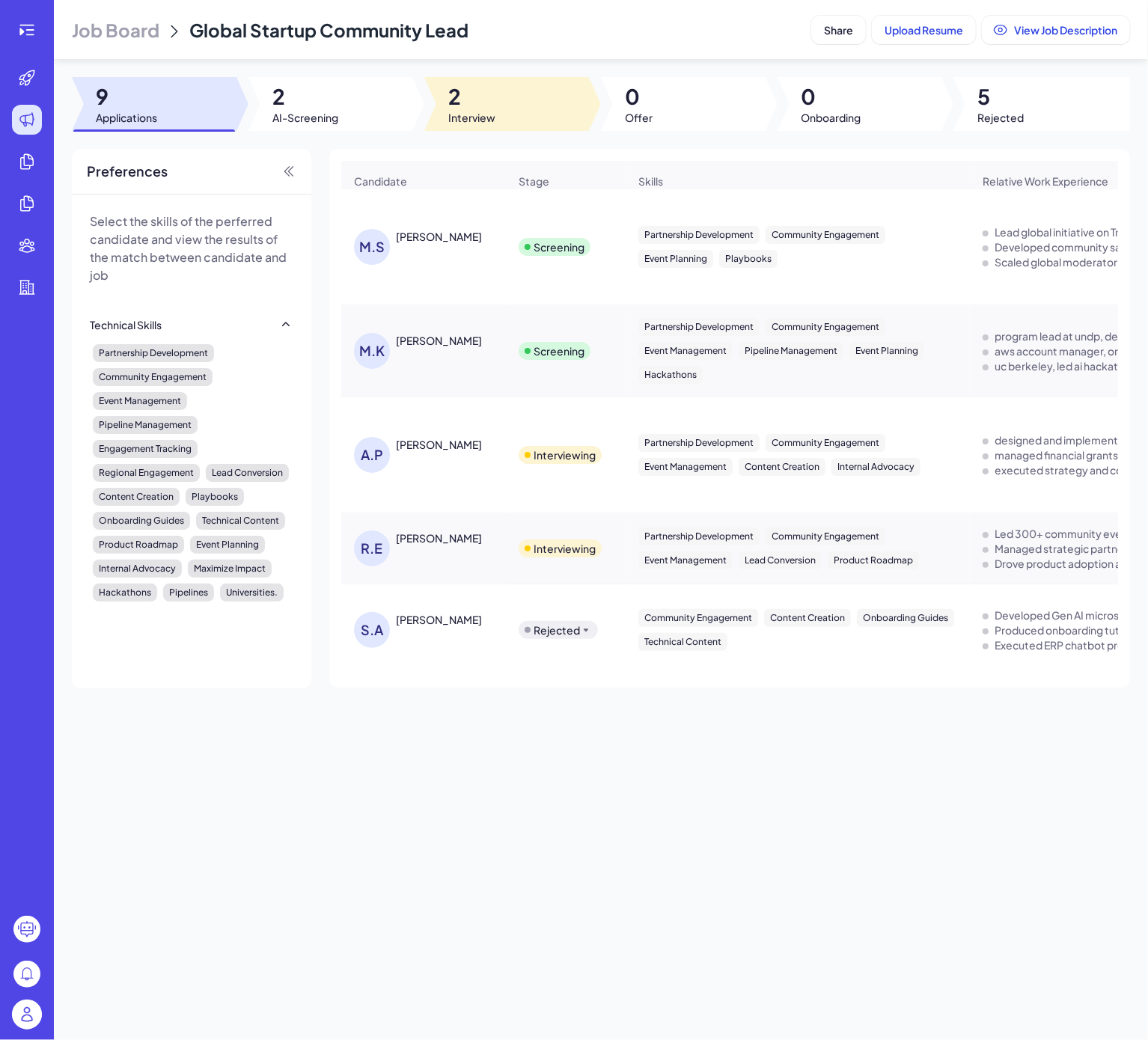
click at [476, 122] on span "Interview" at bounding box center [471, 117] width 47 height 15
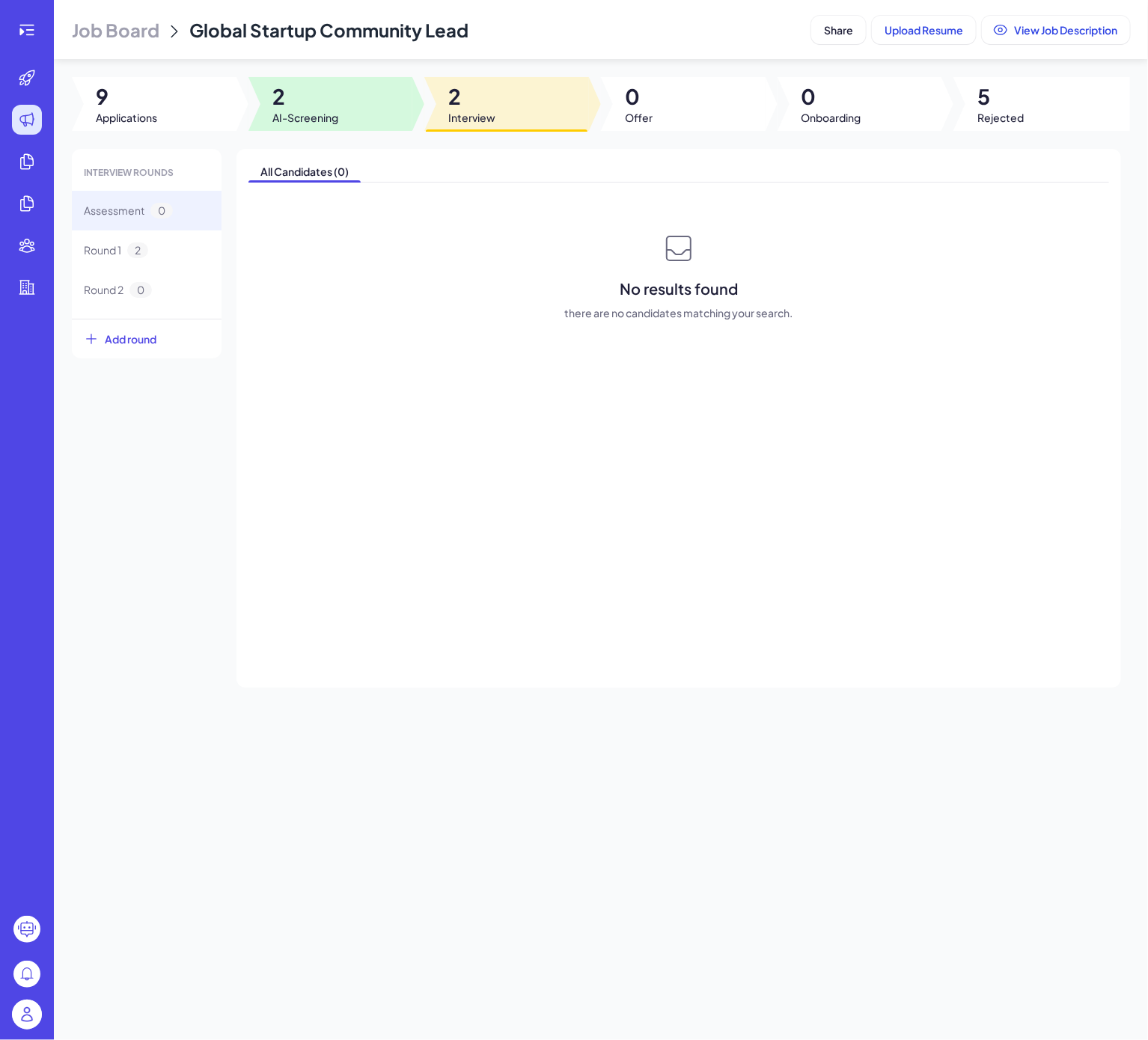
click at [326, 102] on span "2" at bounding box center [305, 96] width 66 height 27
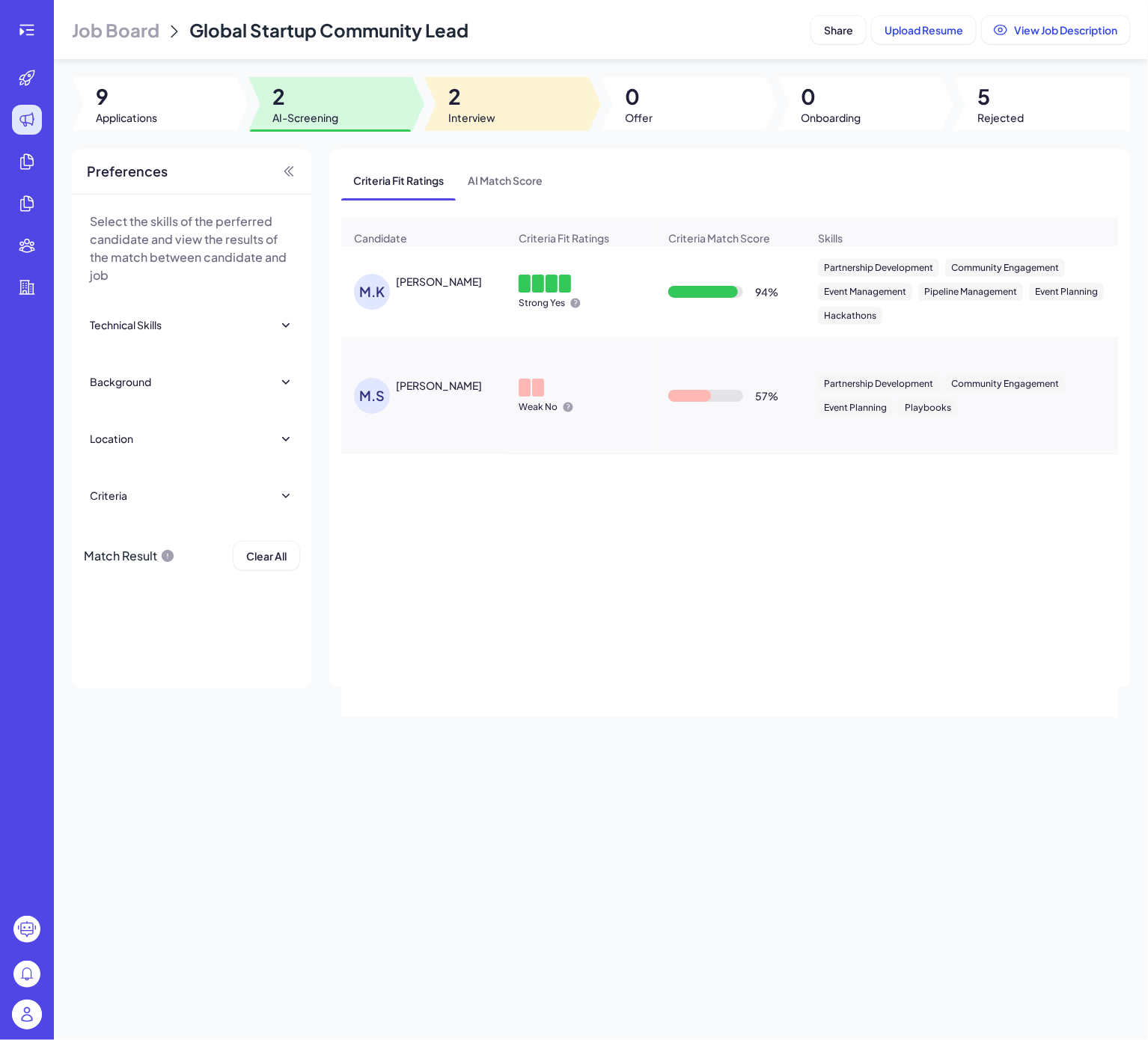
click at [471, 101] on span "2" at bounding box center [471, 96] width 47 height 27
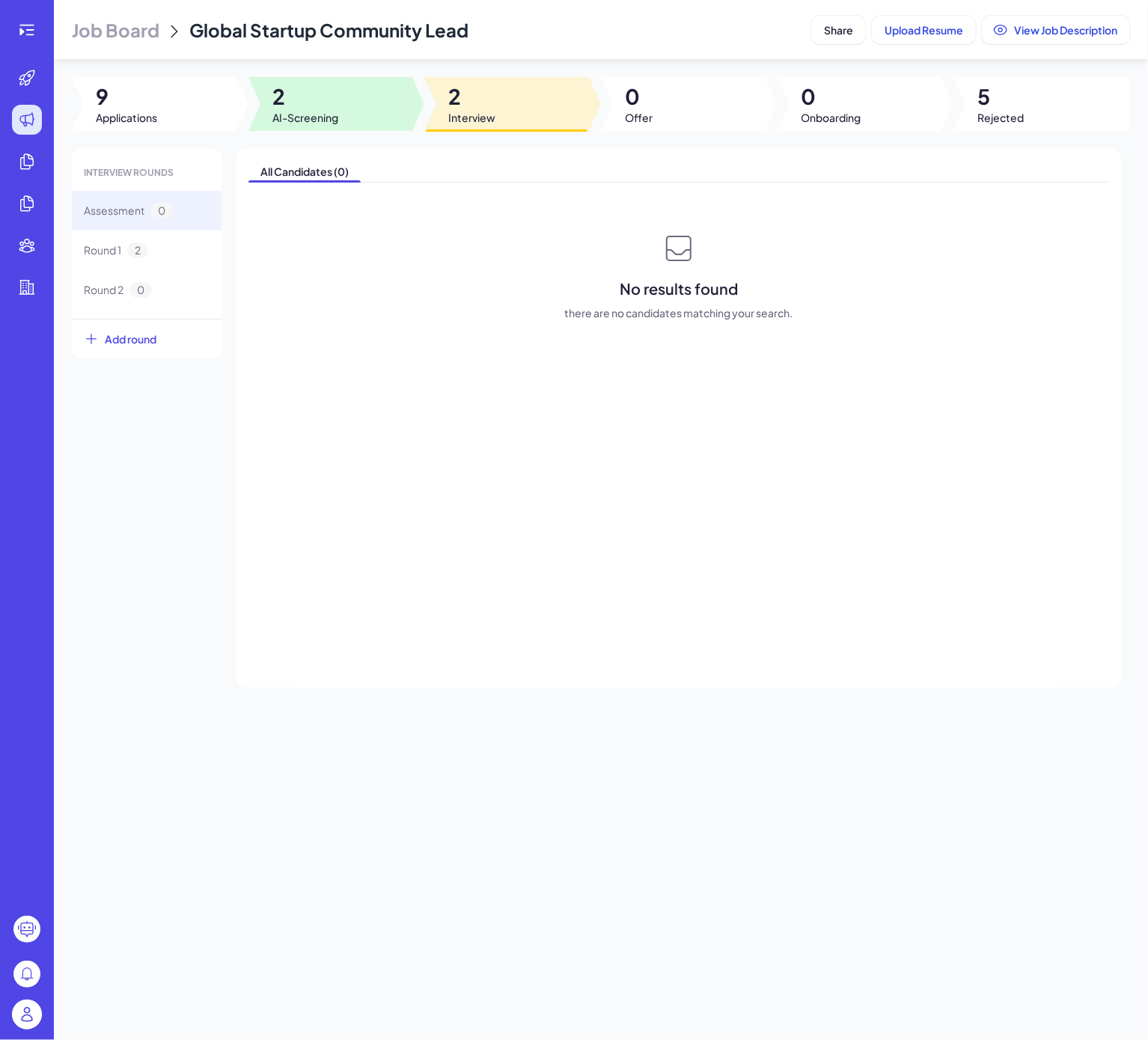
click at [337, 108] on span "2" at bounding box center [305, 96] width 66 height 27
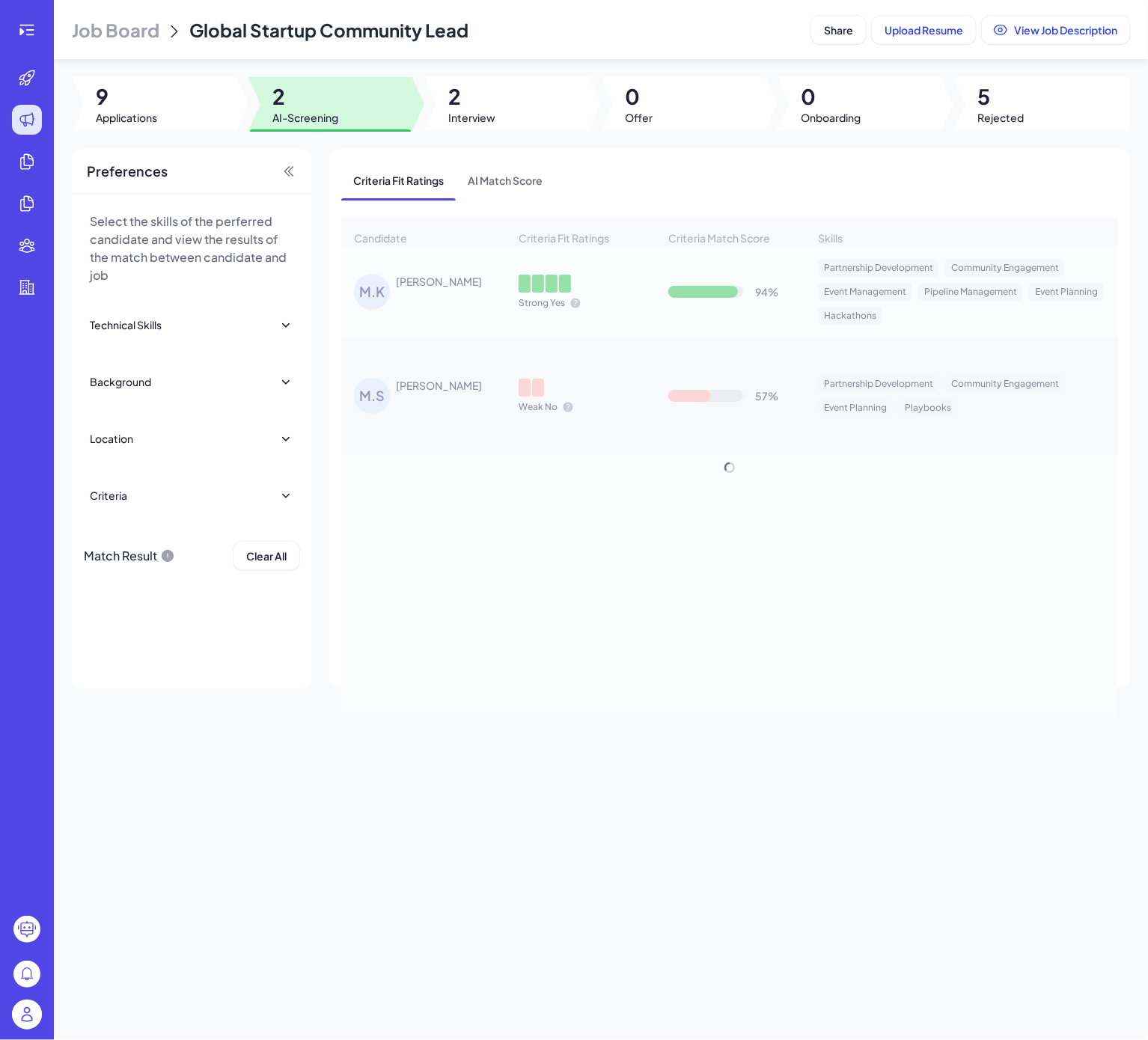
click at [437, 104] on div at bounding box center [507, 104] width 165 height 54
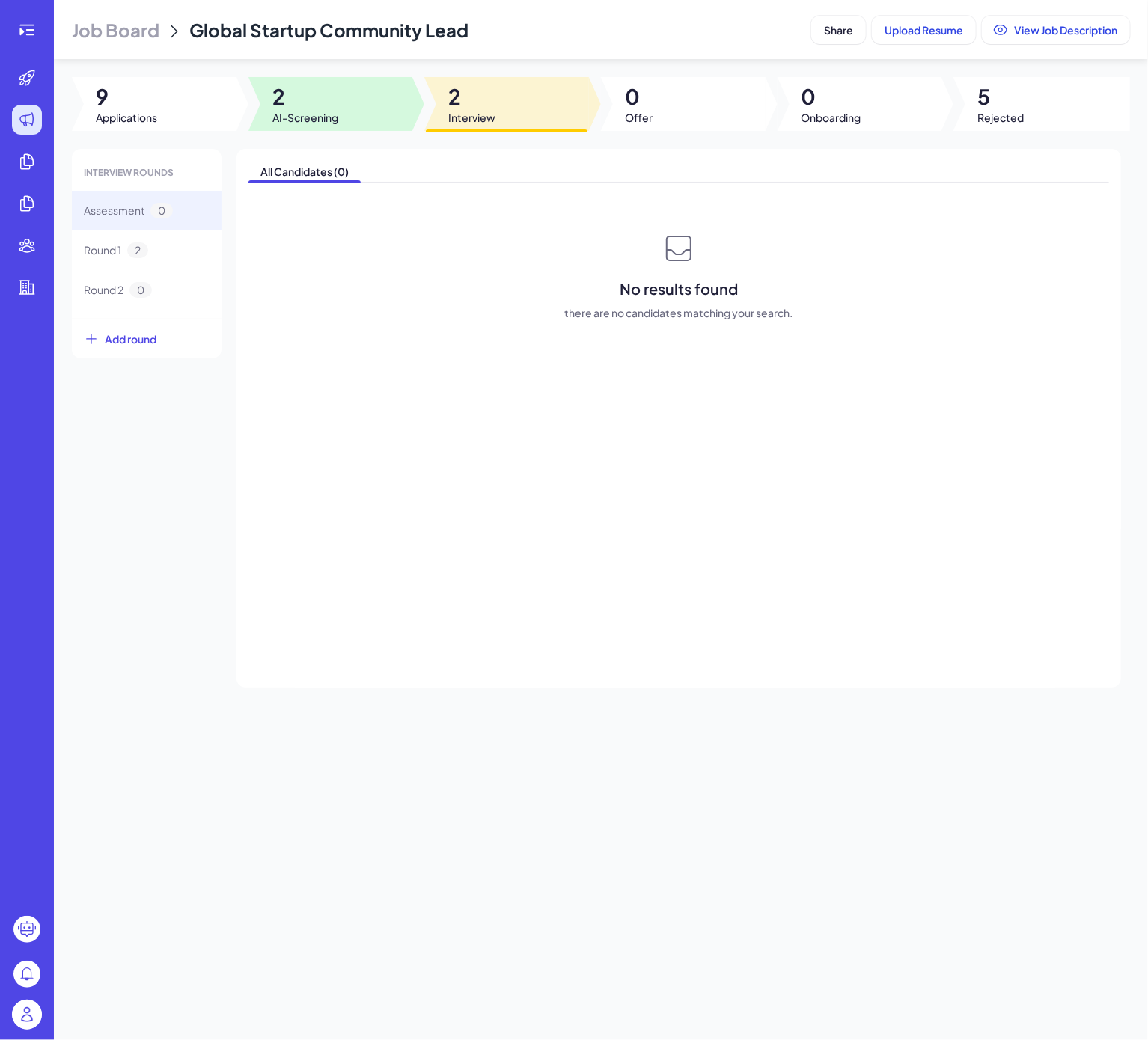
click at [386, 113] on div at bounding box center [331, 104] width 165 height 54
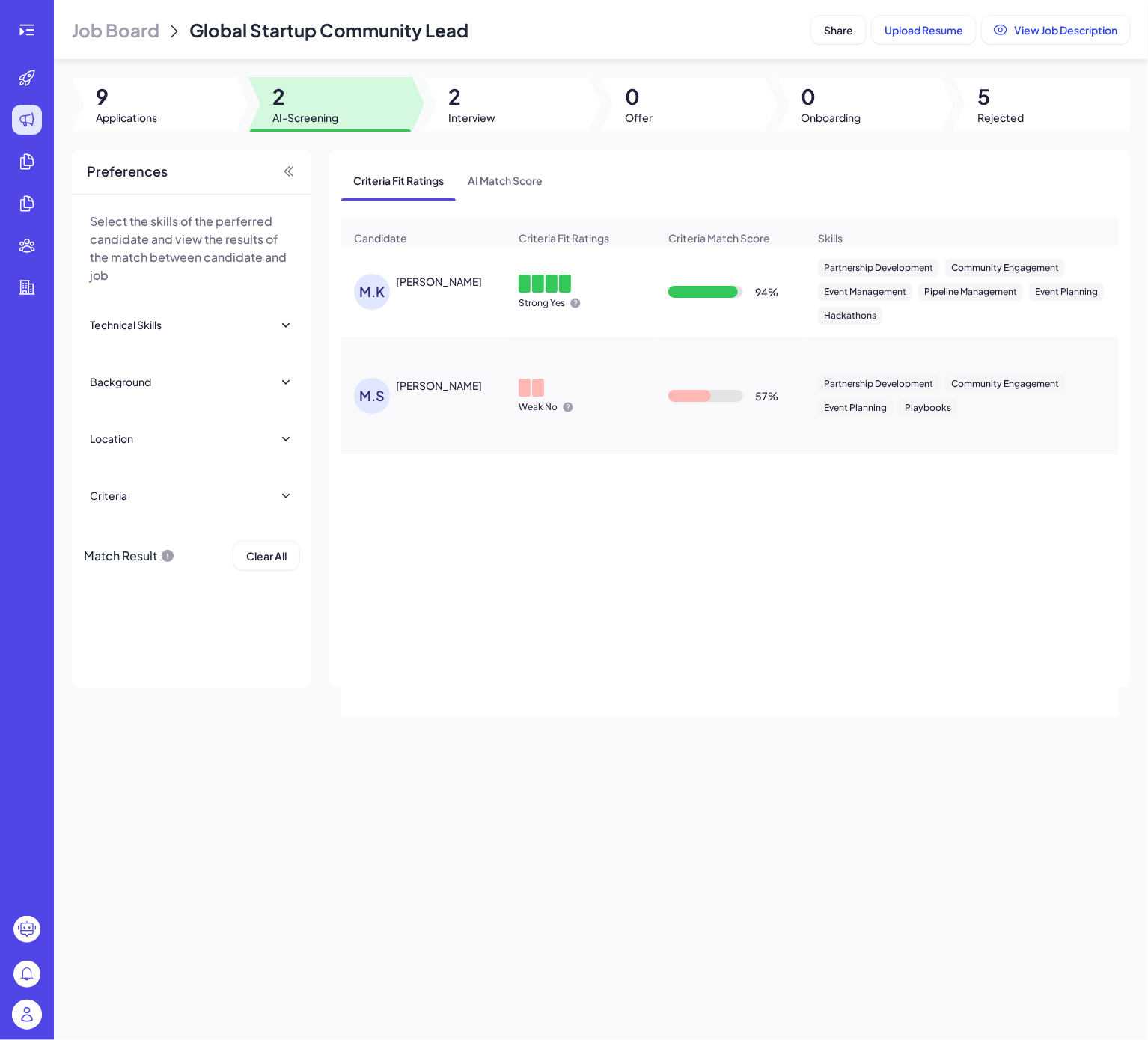
click at [431, 595] on div "M.K MATVIY KRUGLOV Strong Yes 94 % Partnership Development Community Engagement…" at bounding box center [729, 482] width 776 height 471
click at [417, 604] on div "M.K MATVIY KRUGLOV Strong Yes 94 % Partnership Development Community Engagement…" at bounding box center [729, 482] width 776 height 471
click at [470, 116] on span "Interview" at bounding box center [471, 117] width 47 height 15
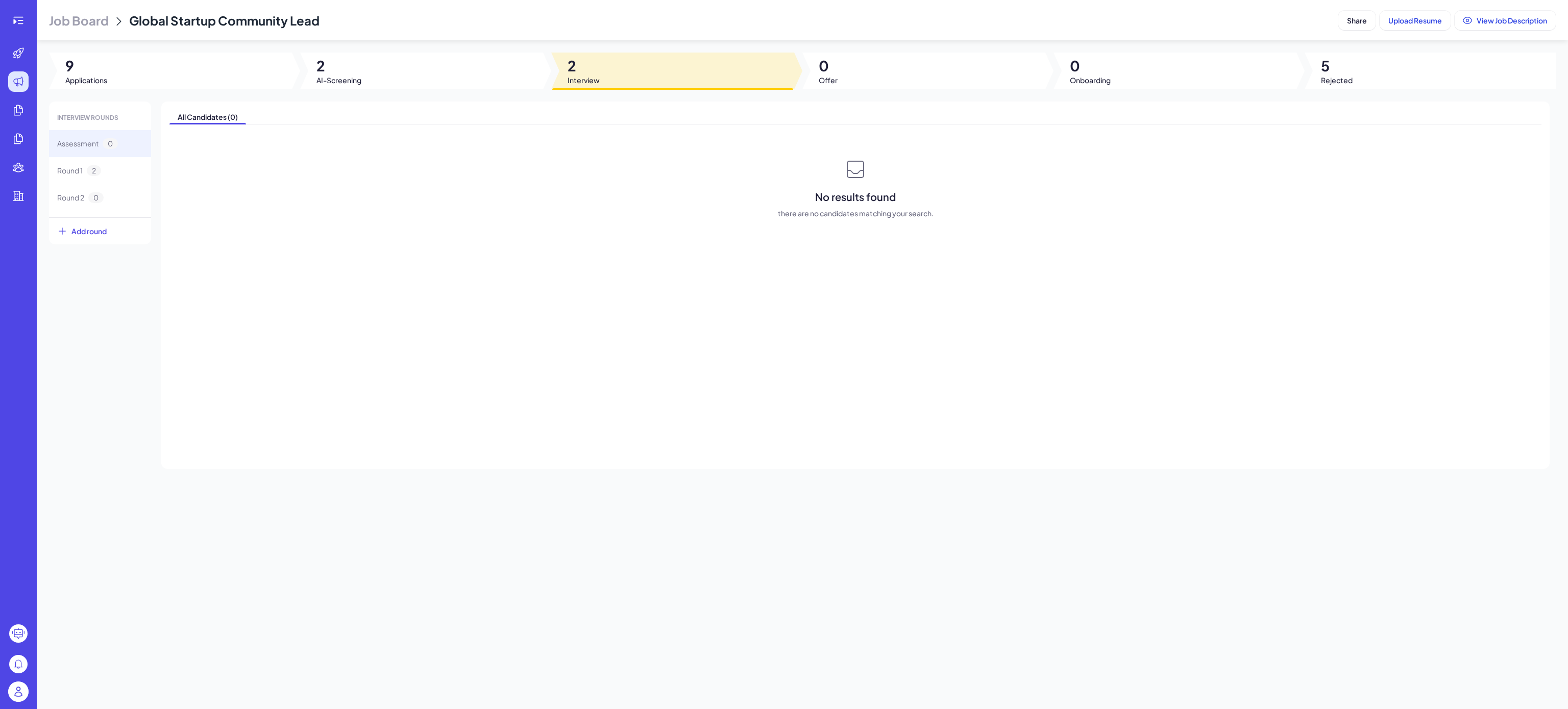
click at [892, 374] on div "All Candidates (0) No results found there are no candidates matching your searc…" at bounding box center [855, 285] width 1388 height 367
click at [94, 172] on span "2" at bounding box center [94, 171] width 14 height 11
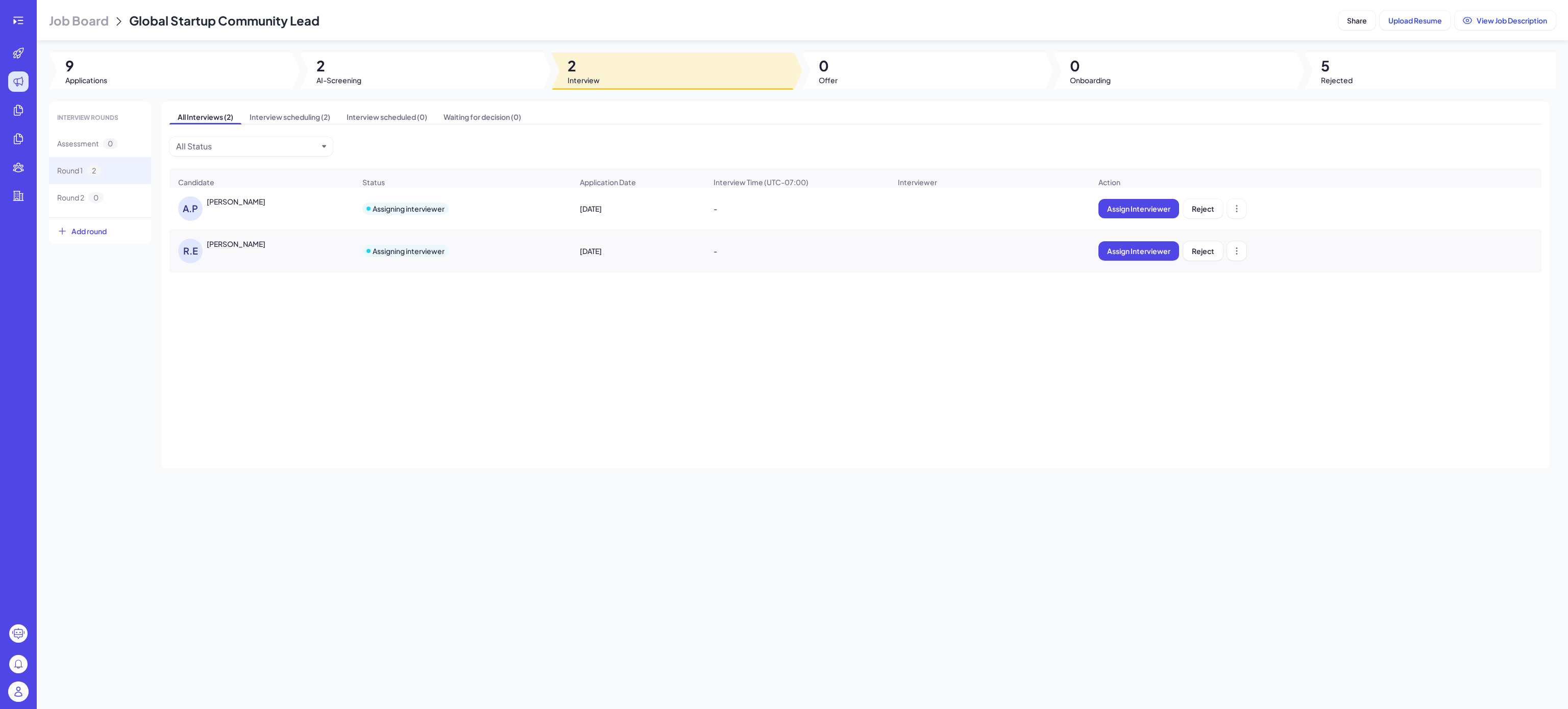
click at [1427, 226] on div "Assign Interviewer Reject" at bounding box center [1316, 208] width 451 height 36
click at [372, 79] on div at bounding box center [422, 71] width 243 height 37
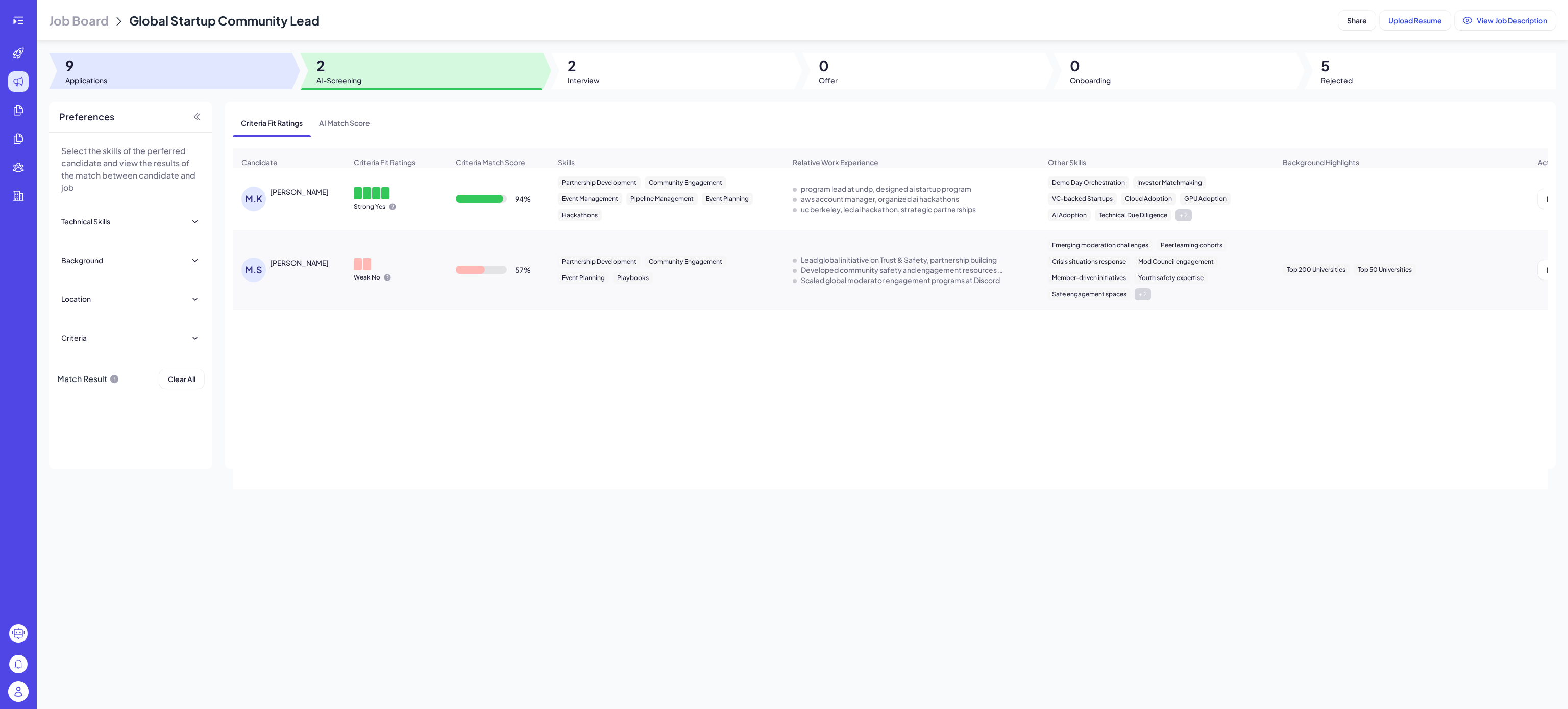
click at [142, 59] on div at bounding box center [170, 71] width 243 height 37
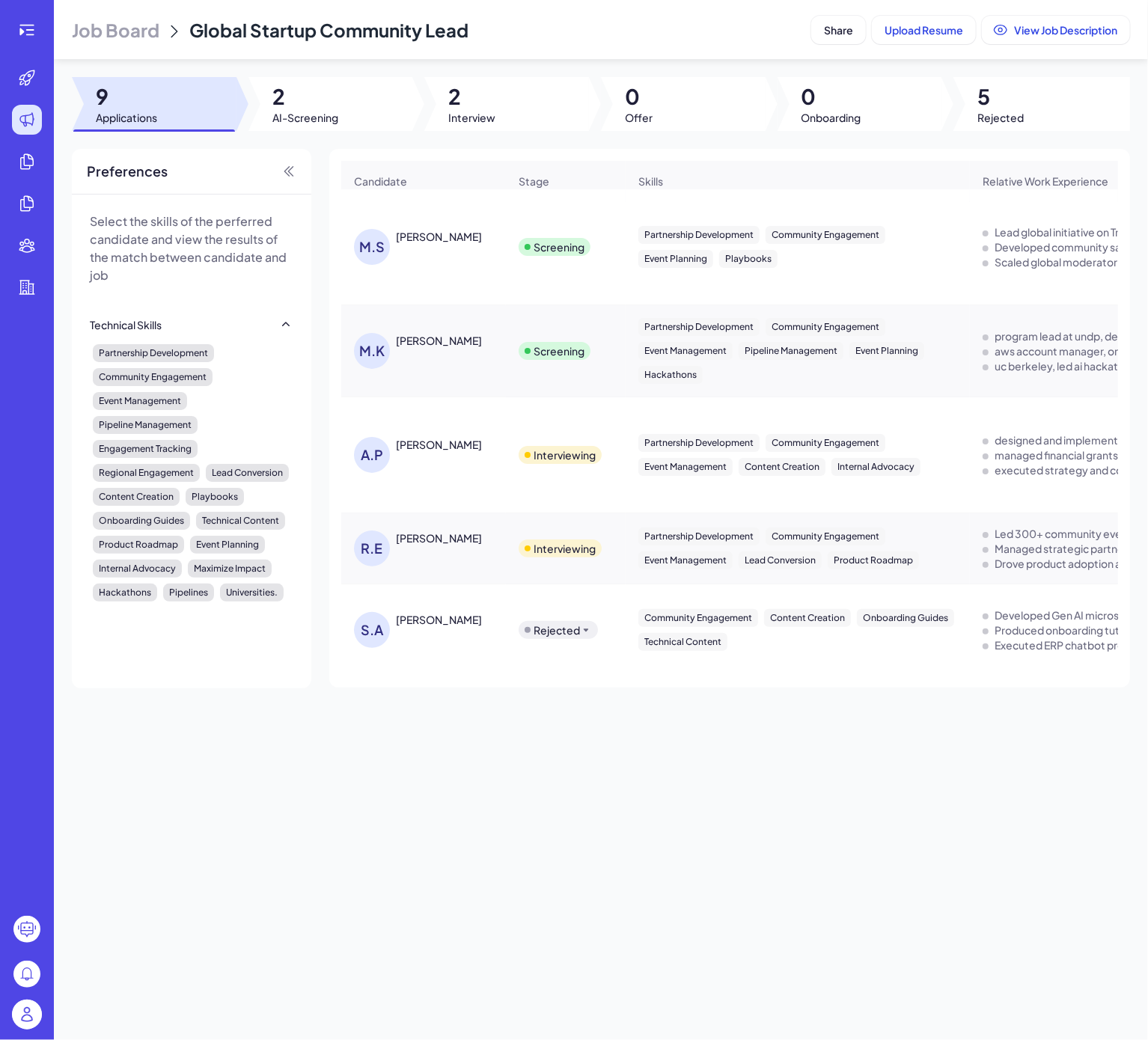
drag, startPoint x: 318, startPoint y: 975, endPoint x: 308, endPoint y: 970, distance: 11.2
click at [318, 975] on div "Job Board Global Startup Community Lead Share Upload Resume View Job Descriptio…" at bounding box center [600, 520] width 1093 height 1040
